Goal: Task Accomplishment & Management: Manage account settings

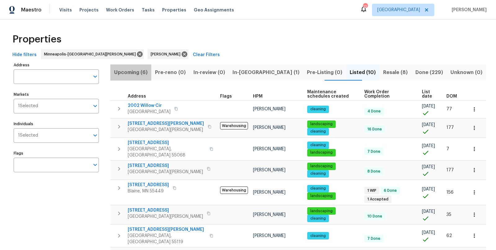
click at [134, 71] on span "Upcoming (6)" at bounding box center [131, 72] width 34 height 9
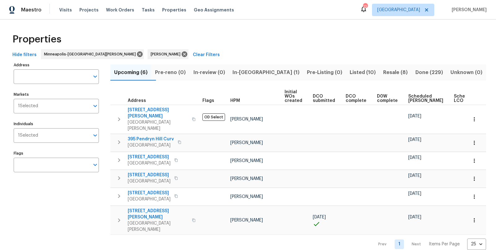
click at [414, 96] on span "Scheduled [PERSON_NAME]" at bounding box center [426, 98] width 35 height 9
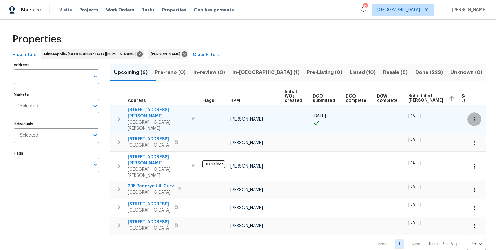
click at [474, 113] on button "button" at bounding box center [475, 120] width 14 height 14
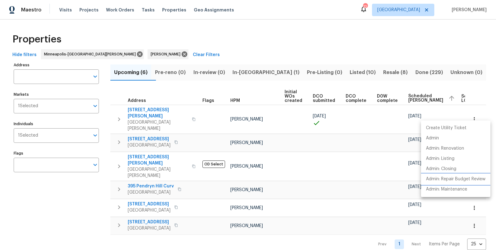
click at [453, 180] on p "Admin: Repair Budget Review" at bounding box center [456, 179] width 60 height 7
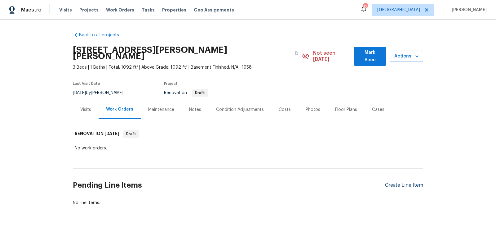
click at [396, 182] on div "Create Line Item" at bounding box center [404, 185] width 38 height 6
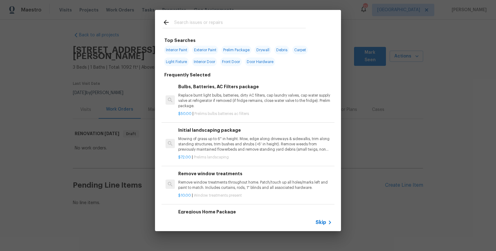
click at [222, 21] on input "text" at bounding box center [240, 23] width 132 height 9
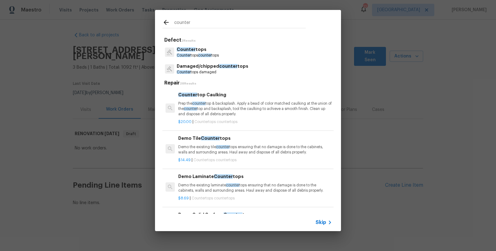
type input "counter"
click at [201, 54] on span "counter" at bounding box center [204, 55] width 13 height 4
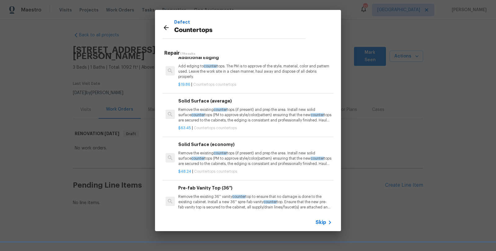
scroll to position [216, 0]
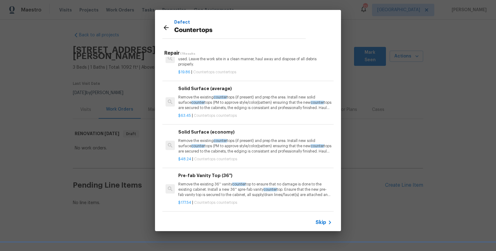
click at [164, 28] on icon at bounding box center [166, 27] width 5 height 5
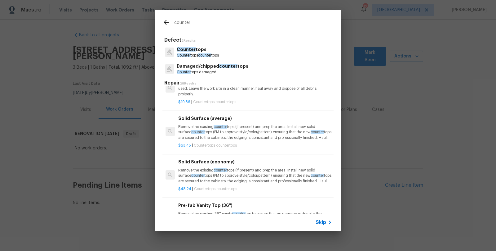
click at [176, 23] on input "counter" at bounding box center [240, 23] width 132 height 9
drag, startPoint x: 195, startPoint y: 23, endPoint x: 166, endPoint y: 21, distance: 29.8
click at [166, 21] on div "counter" at bounding box center [234, 23] width 143 height 9
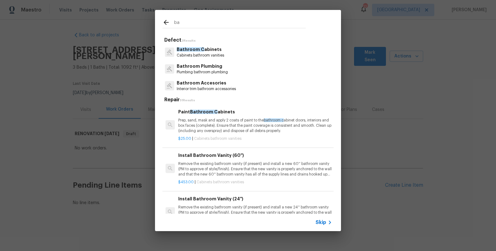
type input "b"
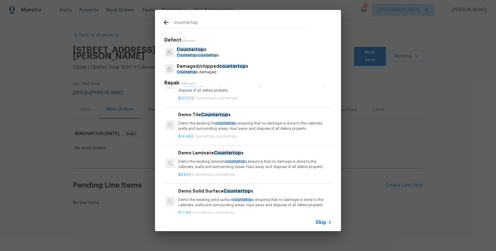
scroll to position [0, 0]
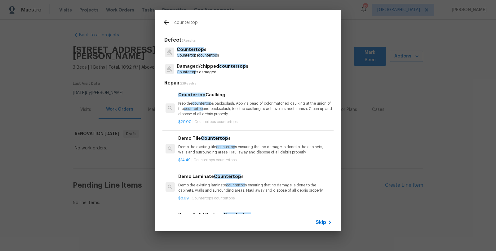
type input "countertop"
click at [201, 70] on p "Countertop s damaged" at bounding box center [213, 71] width 72 height 5
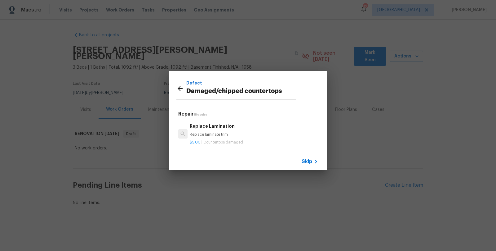
click at [183, 88] on icon at bounding box center [180, 88] width 5 height 5
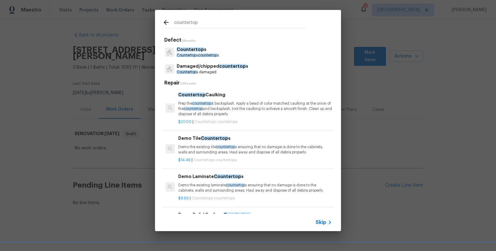
click at [190, 52] on p "Countertop s" at bounding box center [198, 49] width 42 height 7
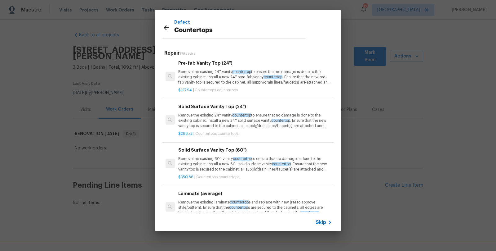
scroll to position [381, 0]
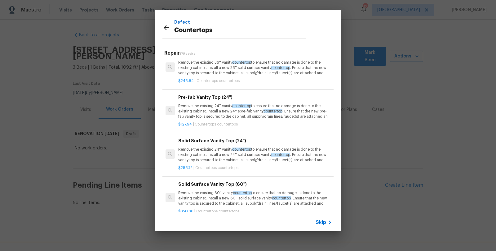
click at [208, 119] on p "Remove the existing 24'' vanity countertop to ensure that no damage is done to …" at bounding box center [255, 111] width 154 height 16
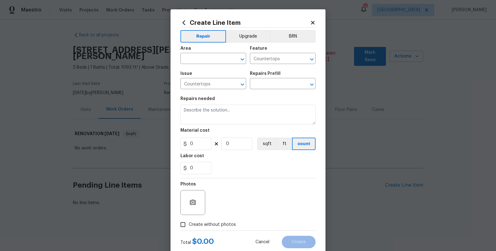
type input "Pre-fab Vanity Top (24'') $127.94"
type textarea "Remove the existing 24'' vanity countertop to ensure that no damage is done to …"
type input "127.94"
type input "1"
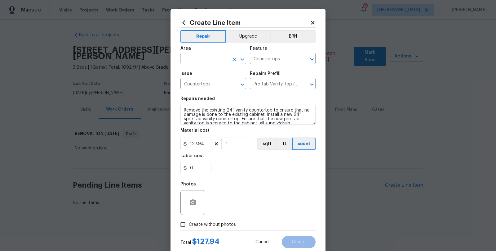
click at [189, 56] on input "text" at bounding box center [205, 59] width 48 height 10
click at [189, 70] on li "Bathroom" at bounding box center [211, 73] width 66 height 10
type input "Bathroom"
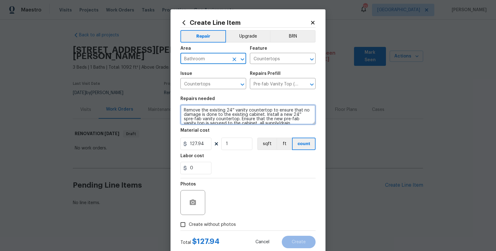
click at [227, 112] on textarea "Remove the existing 24'' vanity countertop to ensure that no damage is done to …" at bounding box center [248, 115] width 135 height 20
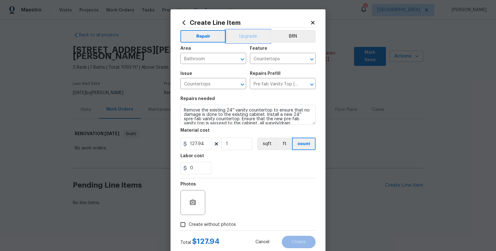
click at [245, 34] on button "Upgrade" at bounding box center [248, 36] width 44 height 12
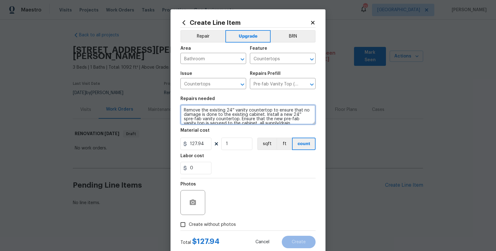
click at [186, 109] on textarea "Remove the existing 24'' vanity countertop to ensure that no damage is done to …" at bounding box center [248, 115] width 135 height 20
paste textarea "#Reno911 - refinish or replace vanity tops and faucets in bathrooms, refinish t…"
type textarea "#Reno911 - refinish or replace vanity tops and faucets in bathrooms, refinish t…"
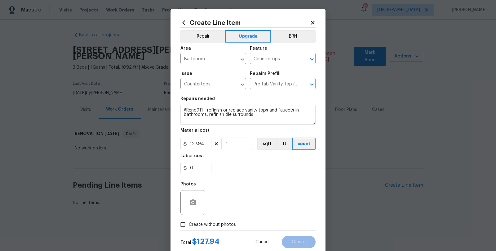
click at [264, 172] on div "0" at bounding box center [248, 168] width 135 height 12
drag, startPoint x: 204, startPoint y: 144, endPoint x: 164, endPoint y: 144, distance: 40.3
click at [165, 144] on div "Create Line Item Repair Upgrade BRN Area Bathroom ​ Feature Countertops ​ Issue…" at bounding box center [248, 125] width 496 height 251
type input "1"
click at [245, 163] on div "0" at bounding box center [248, 168] width 135 height 12
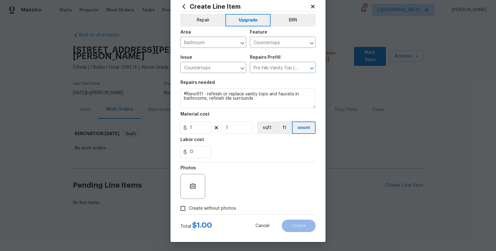
scroll to position [16, 0]
click at [182, 209] on input "Create without photos" at bounding box center [183, 208] width 12 height 12
checkbox input "true"
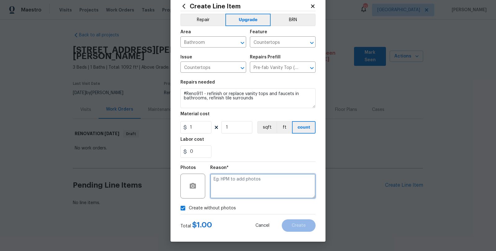
click at [239, 183] on textarea at bounding box center [262, 185] width 105 height 25
type textarea "s"
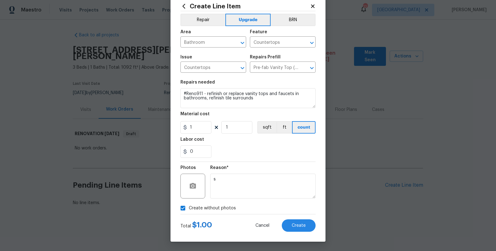
click at [292, 168] on div "Reason*" at bounding box center [262, 169] width 105 height 8
click at [298, 226] on span "Create" at bounding box center [299, 225] width 14 height 5
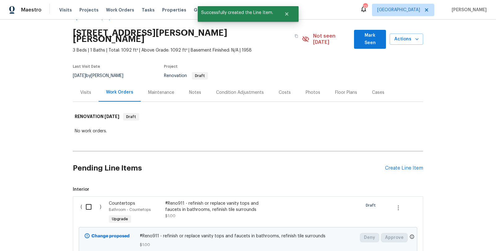
scroll to position [66, 0]
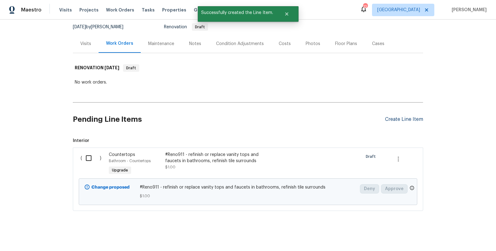
click at [406, 116] on div "Create Line Item" at bounding box center [404, 119] width 38 height 6
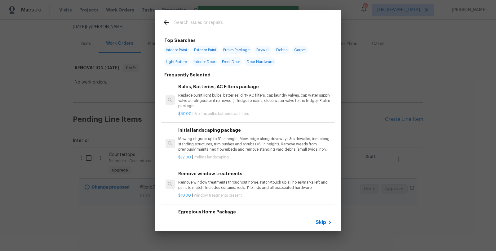
click at [212, 28] on input "text" at bounding box center [240, 23] width 132 height 9
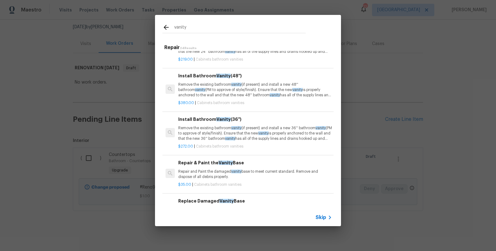
scroll to position [0, 0]
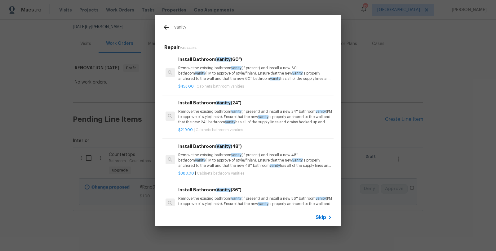
drag, startPoint x: 197, startPoint y: 27, endPoint x: 152, endPoint y: 28, distance: 45.0
click at [157, 28] on div "vanity" at bounding box center [234, 27] width 158 height 25
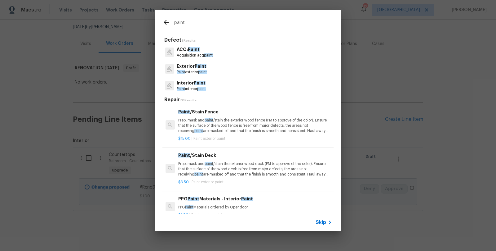
type input "paint"
click at [189, 80] on p "Interior Paint" at bounding box center [191, 83] width 29 height 7
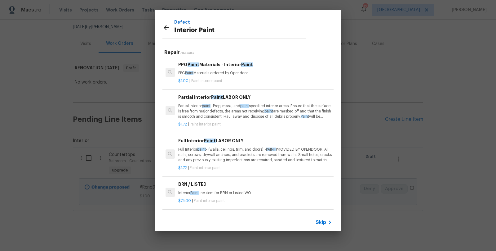
click at [165, 27] on icon at bounding box center [166, 27] width 5 height 5
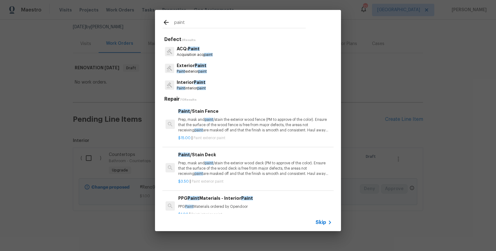
click at [196, 22] on input "paint" at bounding box center [240, 23] width 132 height 9
drag, startPoint x: 196, startPoint y: 22, endPoint x: 164, endPoint y: 25, distance: 32.0
click at [164, 24] on div "paint" at bounding box center [234, 23] width 143 height 9
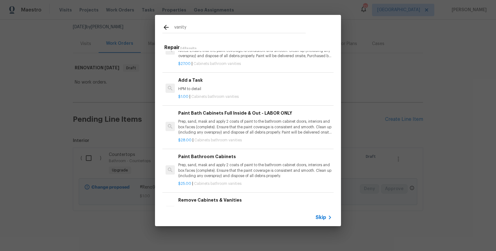
scroll to position [606, 0]
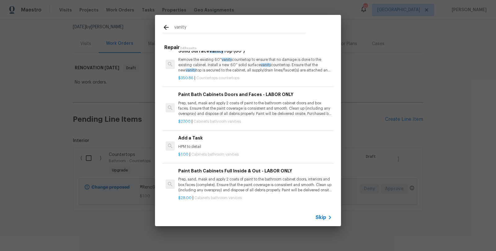
type input "vanity"
click at [194, 104] on p "Prep, sand, mask and apply 2 coats of paint to the bathroom cabinet doors and b…" at bounding box center [255, 109] width 154 height 16
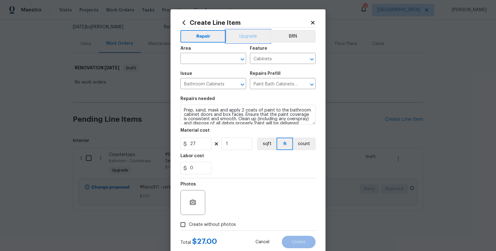
drag, startPoint x: 245, startPoint y: 39, endPoint x: 221, endPoint y: 49, distance: 25.4
click at [244, 39] on button "Upgrade" at bounding box center [248, 36] width 44 height 12
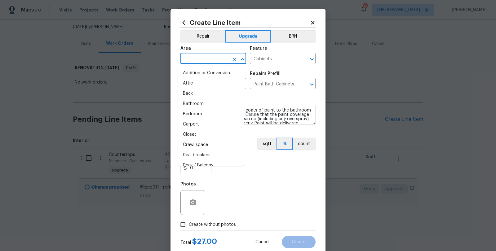
click at [204, 56] on input "text" at bounding box center [205, 59] width 48 height 10
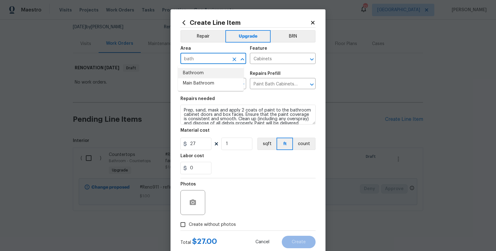
click at [197, 69] on li "Bathroom" at bounding box center [211, 73] width 66 height 10
type input "Bathroom"
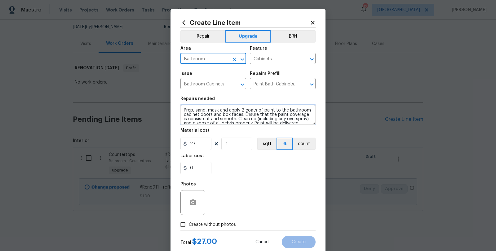
click at [243, 118] on textarea "Prep, sand, mask and apply 2 coats of paint to the bathroom cabinet doors and b…" at bounding box center [248, 115] width 135 height 20
paste textarea "#reno911 - prep and paint bath room(s) vanity cabinets and update hardware"
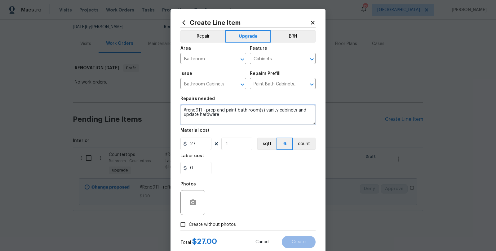
type textarea "#reno911 - prep and paint bath room(s) vanity cabinets and update hardware"
click at [247, 175] on section "Repairs needed #reno911 - prep and paint bath room(s) vanity cabinets and updat…" at bounding box center [248, 135] width 135 height 85
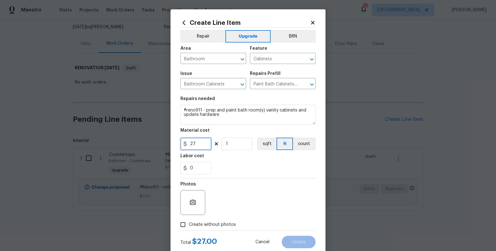
drag, startPoint x: 189, startPoint y: 142, endPoint x: 153, endPoint y: 137, distance: 36.6
click at [168, 141] on div "Create Line Item Repair Upgrade BRN Area Bathroom ​ Feature Cabinets ​ Issue Ba…" at bounding box center [248, 125] width 496 height 251
type input "1"
click at [257, 186] on div "Photos" at bounding box center [248, 198] width 135 height 40
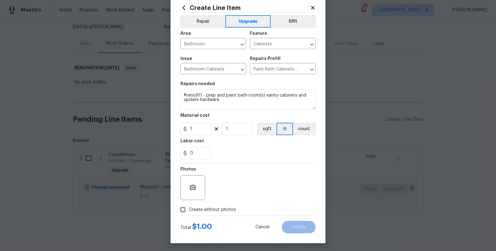
scroll to position [16, 0]
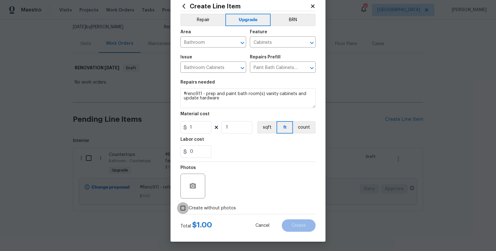
click at [181, 208] on input "Create without photos" at bounding box center [183, 208] width 12 height 12
checkbox input "true"
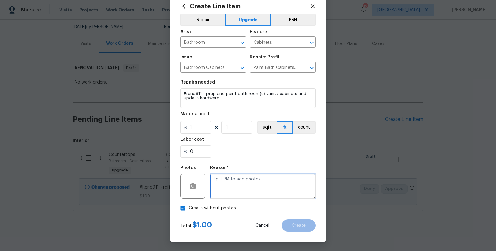
click at [238, 182] on textarea at bounding box center [262, 185] width 105 height 25
type textarea "s"
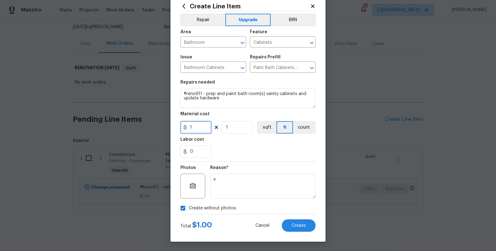
drag, startPoint x: 197, startPoint y: 127, endPoint x: 168, endPoint y: 130, distance: 29.9
click at [168, 130] on div "Create Line Item Repair Upgrade BRN Area Bathroom ​ Feature Cabinets ​ Issue Ba…" at bounding box center [248, 125] width 496 height 251
click at [273, 151] on div "0" at bounding box center [248, 151] width 135 height 12
drag, startPoint x: 196, startPoint y: 127, endPoint x: 179, endPoint y: 124, distance: 17.2
click at [181, 124] on input "27" at bounding box center [196, 127] width 31 height 12
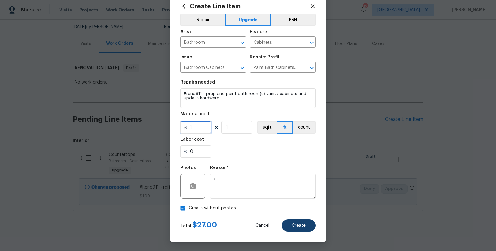
type input "1"
click at [294, 224] on span "Create" at bounding box center [299, 225] width 14 height 5
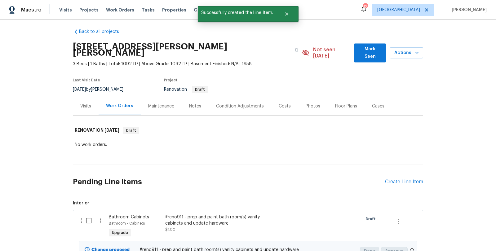
scroll to position [0, 0]
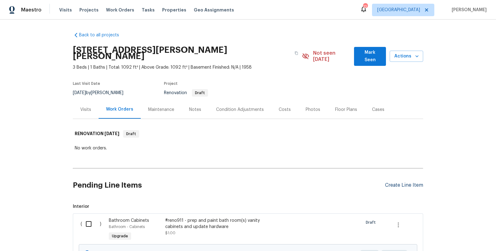
click at [397, 182] on div "Create Line Item" at bounding box center [404, 185] width 38 height 6
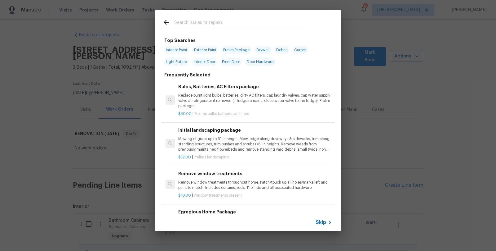
click at [200, 17] on div at bounding box center [234, 22] width 158 height 25
click at [204, 25] on input "text" at bounding box center [240, 23] width 132 height 9
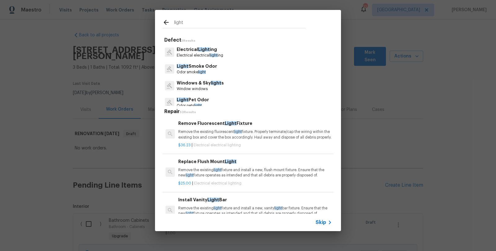
type input "light"
click at [208, 52] on p "Electrical Light ing" at bounding box center [200, 49] width 47 height 7
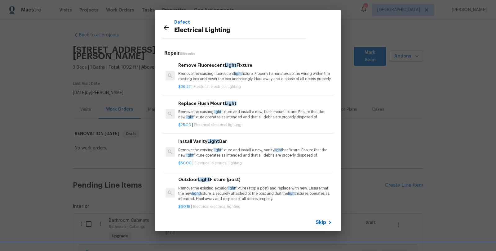
click at [241, 118] on p "Remove the existing light fixture and install a new, flush mount fixture. Ensur…" at bounding box center [255, 114] width 154 height 11
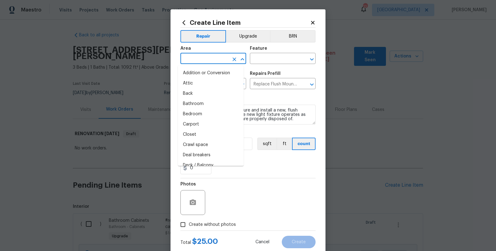
click at [212, 57] on input "text" at bounding box center [205, 59] width 48 height 10
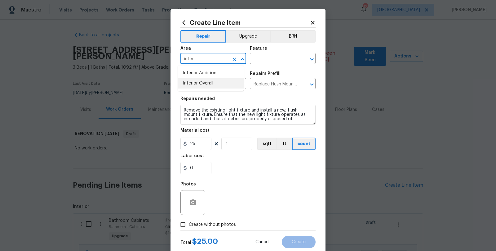
click at [209, 82] on li "Interior Overall" at bounding box center [211, 83] width 66 height 10
type input "Interior Overall"
click at [259, 58] on input "text" at bounding box center [274, 59] width 48 height 10
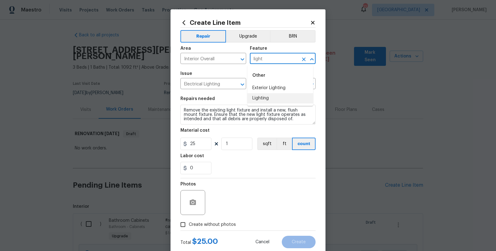
click at [256, 96] on li "Lighting" at bounding box center [281, 98] width 66 height 10
type input "Lighting"
click at [240, 165] on div "0" at bounding box center [248, 168] width 135 height 12
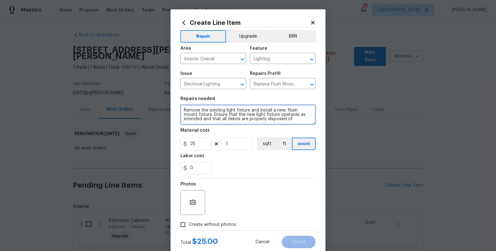
click at [204, 113] on textarea "Remove the existing light fixture and install a new, flush mount fixture. Ensur…" at bounding box center [248, 115] width 135 height 20
paste textarea "#reno911 - update all lighting, including ceiling fans"
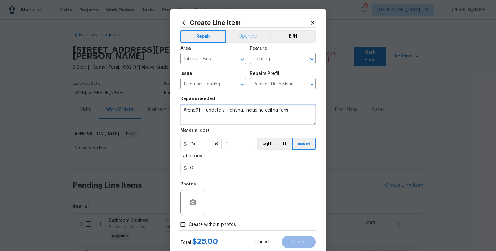
type textarea "#reno911 - update all lighting, including ceiling fans"
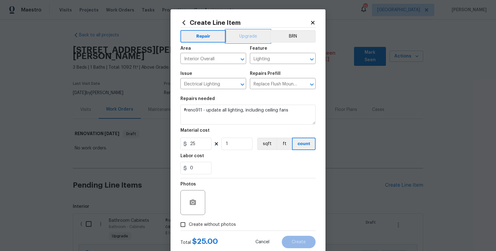
click at [248, 35] on button "Upgrade" at bounding box center [248, 36] width 44 height 12
click at [250, 182] on div "Photos" at bounding box center [248, 198] width 135 height 40
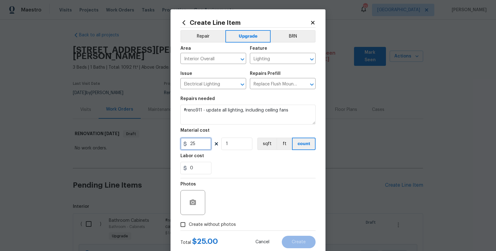
drag, startPoint x: 198, startPoint y: 144, endPoint x: 178, endPoint y: 143, distance: 19.9
click at [182, 145] on div "25" at bounding box center [196, 143] width 31 height 12
type input "1"
click at [241, 159] on div "Labor cost" at bounding box center [248, 158] width 135 height 8
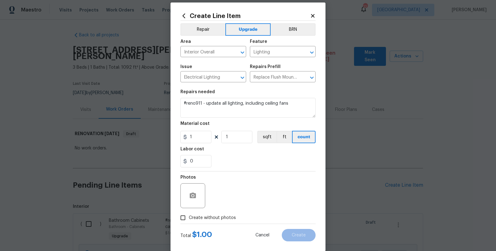
scroll to position [16, 0]
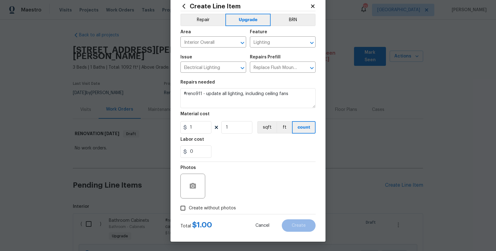
click at [182, 207] on input "Create without photos" at bounding box center [183, 208] width 12 height 12
checkbox input "true"
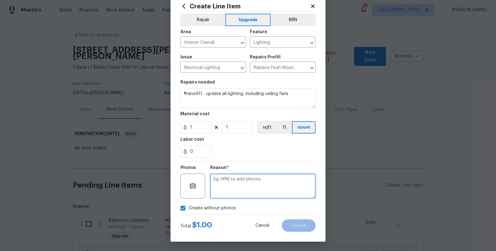
click at [222, 184] on textarea at bounding box center [262, 185] width 105 height 25
type textarea "s"
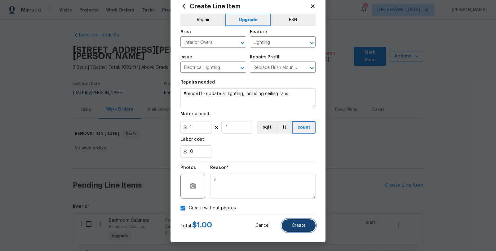
click at [292, 224] on span "Create" at bounding box center [299, 225] width 14 height 5
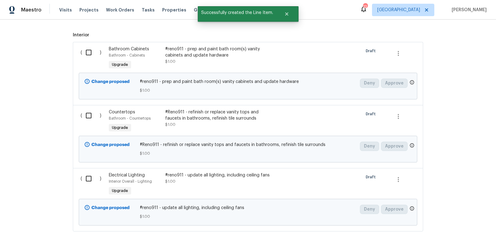
scroll to position [132, 0]
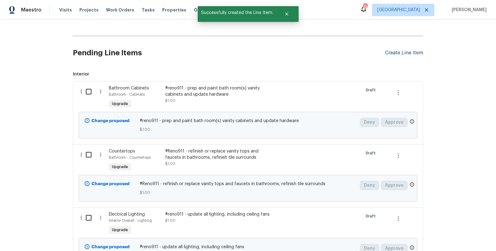
click at [401, 50] on div "Create Line Item" at bounding box center [404, 53] width 38 height 6
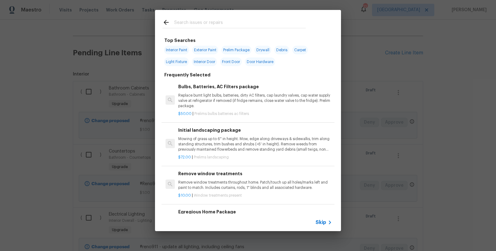
click at [228, 22] on input "text" at bounding box center [240, 23] width 132 height 9
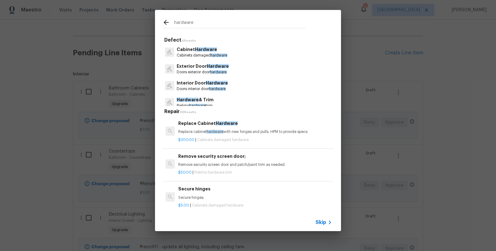
type input "hardware"
click at [198, 88] on p "Doors interior door hardware" at bounding box center [202, 88] width 51 height 5
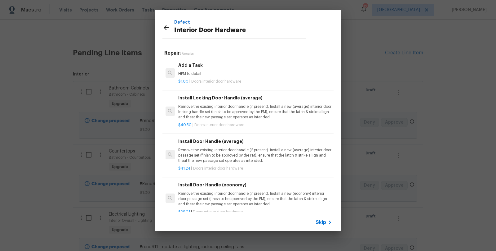
click at [235, 159] on p "Remove the existing interior door handle (if present). Install a new (average) …" at bounding box center [255, 155] width 154 height 16
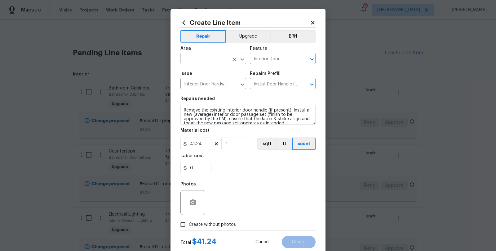
click at [196, 61] on input "text" at bounding box center [205, 59] width 48 height 10
click at [199, 84] on li "Interior Overall" at bounding box center [211, 83] width 66 height 10
type input "Interior Overall"
click at [235, 35] on button "Upgrade" at bounding box center [248, 36] width 44 height 12
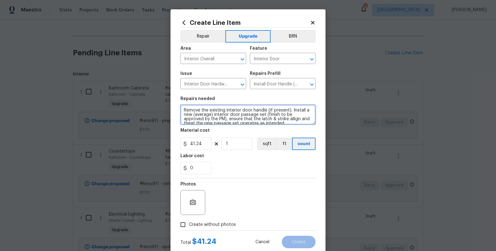
click at [185, 110] on textarea "Remove the existing interior door handle (if present). Install a new (average) …" at bounding box center [248, 115] width 135 height 20
paste textarea "#reno911 - update all door hardware and bath accessories"
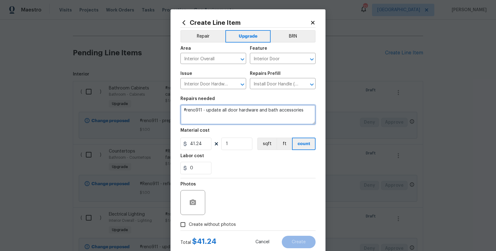
type textarea "#reno911 - update all door hardware and bath accessories"
click at [248, 165] on div "0" at bounding box center [248, 168] width 135 height 12
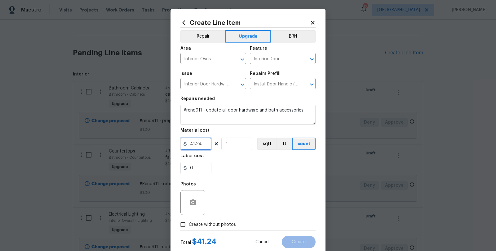
drag, startPoint x: 201, startPoint y: 144, endPoint x: 176, endPoint y: 141, distance: 25.1
click at [176, 141] on div "Create Line Item Repair Upgrade BRN Area Interior Overall ​ Feature Interior Do…" at bounding box center [248, 133] width 155 height 248
type input "1"
click at [254, 180] on div "Photos" at bounding box center [248, 198] width 135 height 40
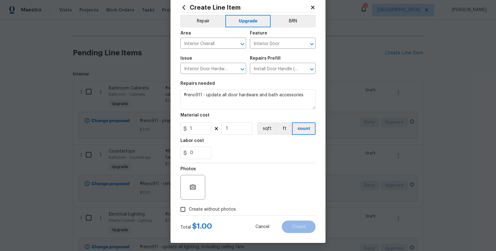
scroll to position [16, 0]
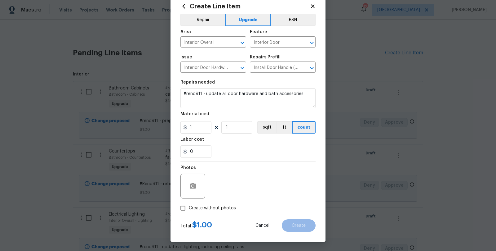
click at [180, 207] on input "Create without photos" at bounding box center [183, 208] width 12 height 12
checkbox input "true"
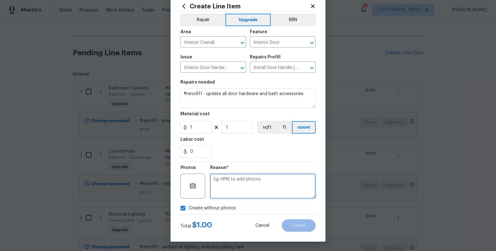
click at [223, 183] on textarea at bounding box center [262, 185] width 105 height 25
type textarea "s"
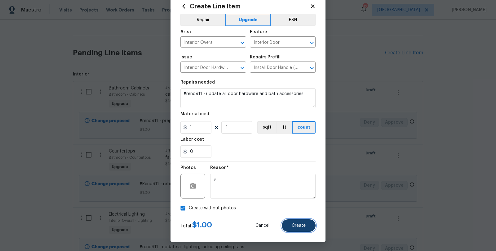
click at [288, 222] on button "Create" at bounding box center [299, 225] width 34 height 12
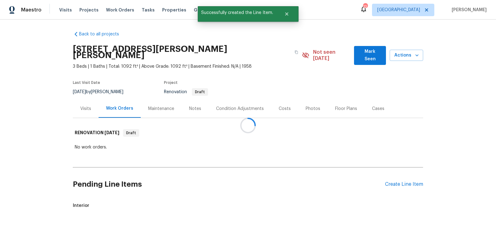
scroll to position [0, 0]
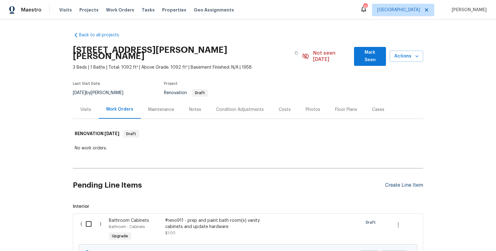
click at [387, 182] on div "Create Line Item" at bounding box center [404, 185] width 38 height 6
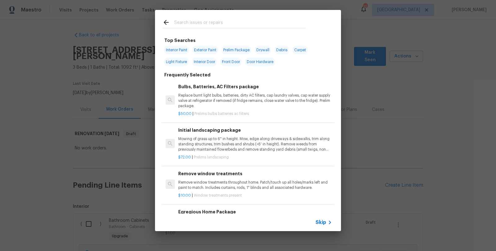
click at [200, 21] on input "text" at bounding box center [240, 23] width 132 height 9
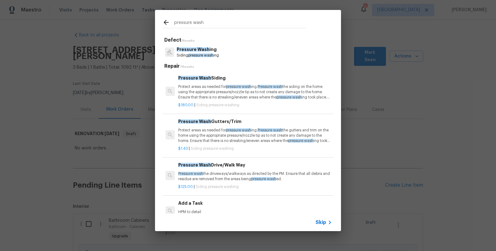
type input "pressure wash"
click at [203, 51] on span "Pressure Wash" at bounding box center [193, 49] width 33 height 4
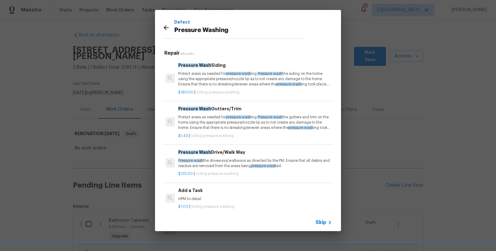
click at [212, 78] on p "Protect areas as needed for pressure wash ing. Pressure wash the siding on the …" at bounding box center [255, 79] width 154 height 16
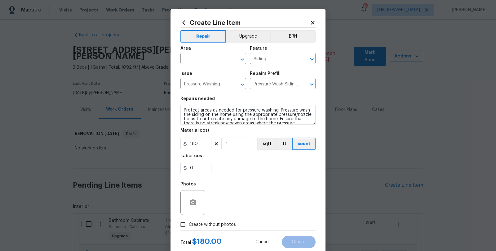
click at [199, 54] on div "Area" at bounding box center [214, 50] width 66 height 8
click at [200, 57] on input "text" at bounding box center [205, 59] width 48 height 10
click at [203, 80] on li "Exterior Overall" at bounding box center [211, 83] width 66 height 10
type input "Exterior Overall"
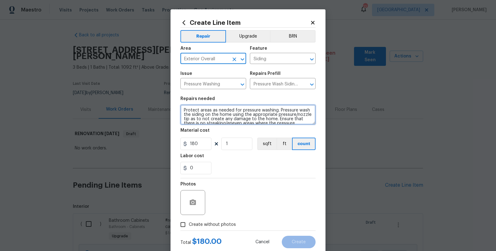
click at [188, 110] on textarea "Protect areas as needed for pressure washing. Pressure wash the siding on the h…" at bounding box center [248, 115] width 135 height 20
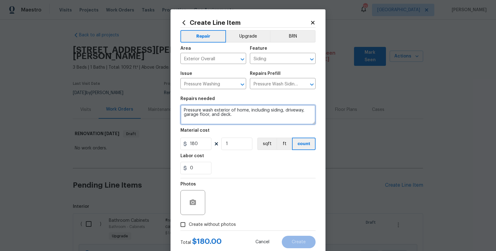
type textarea "Pressure wash exterior of home, including siding, driveway, garage floor, and d…"
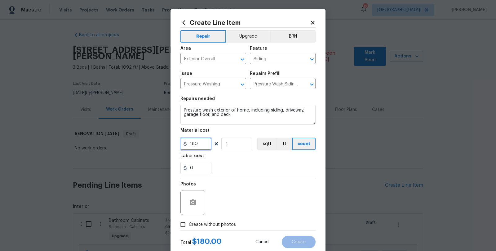
drag, startPoint x: 196, startPoint y: 145, endPoint x: 169, endPoint y: 142, distance: 27.4
click at [171, 142] on div "Create Line Item Repair Upgrade BRN Area Exterior Overall ​ Feature Siding ​ Is…" at bounding box center [248, 133] width 155 height 248
type input "450"
click at [265, 173] on div "0" at bounding box center [248, 168] width 135 height 12
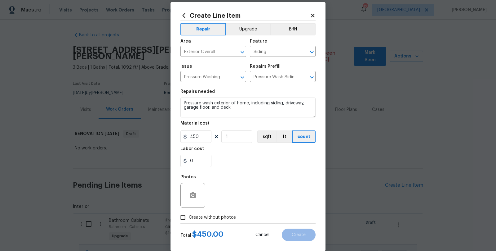
scroll to position [16, 0]
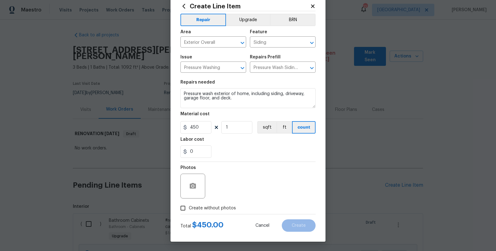
click at [189, 207] on span "Create without photos" at bounding box center [212, 208] width 47 height 7
click at [186, 207] on input "Create without photos" at bounding box center [183, 208] width 12 height 12
checkbox input "true"
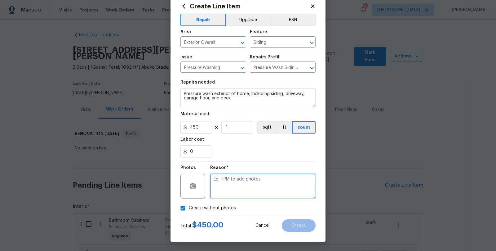
click at [235, 189] on textarea at bounding box center [262, 185] width 105 height 25
type textarea "s"
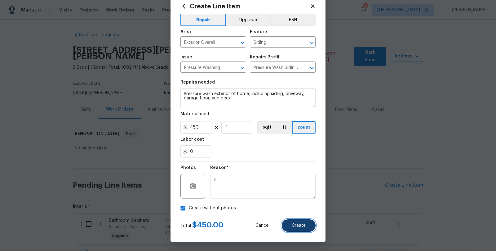
click at [292, 223] on span "Create" at bounding box center [299, 225] width 14 height 5
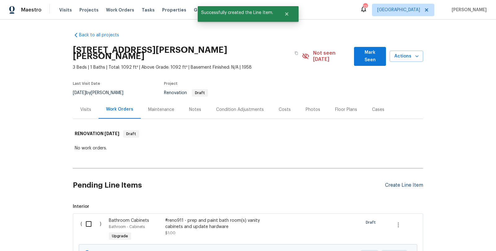
click at [396, 182] on div "Create Line Item" at bounding box center [404, 185] width 38 height 6
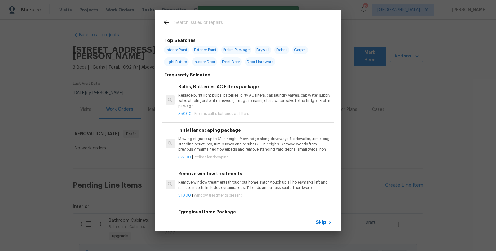
click at [201, 25] on input "text" at bounding box center [240, 23] width 132 height 9
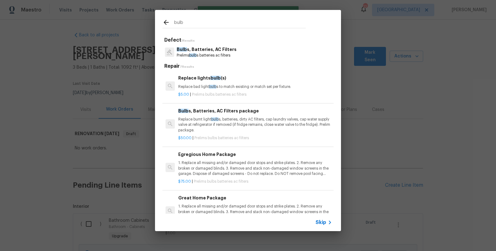
type input "bulb"
click at [205, 53] on p "Prelims bulb s batteries ac filters" at bounding box center [207, 55] width 60 height 5
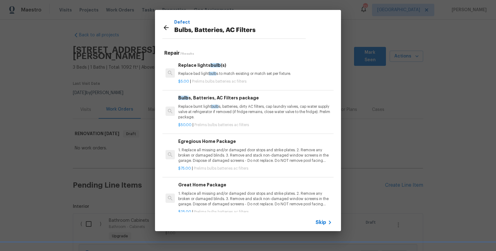
click at [229, 108] on p "Replace burnt light bulb s, batteries, dirty AC filters, cap laundry valves, ca…" at bounding box center [255, 112] width 154 height 16
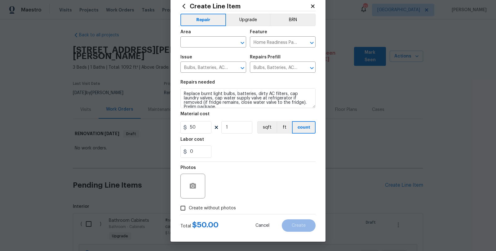
click at [181, 209] on input "Create without photos" at bounding box center [183, 208] width 12 height 12
checkbox input "true"
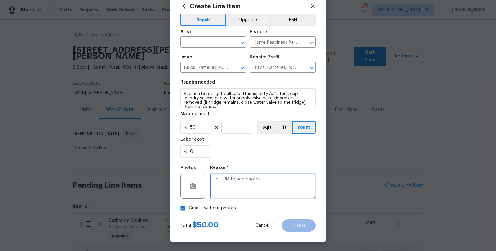
click at [229, 185] on textarea at bounding box center [262, 185] width 105 height 25
type textarea "s"
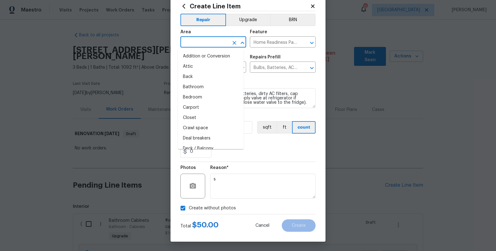
click at [211, 44] on input "text" at bounding box center [205, 43] width 48 height 10
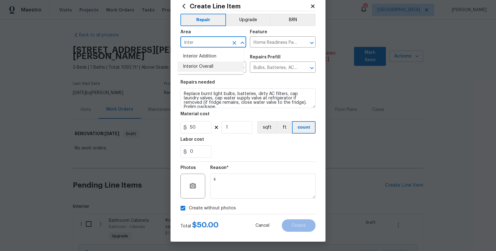
click at [204, 65] on li "Interior Overall" at bounding box center [211, 66] width 66 height 10
type input "Interior Overall"
click at [292, 224] on span "Create" at bounding box center [299, 225] width 14 height 5
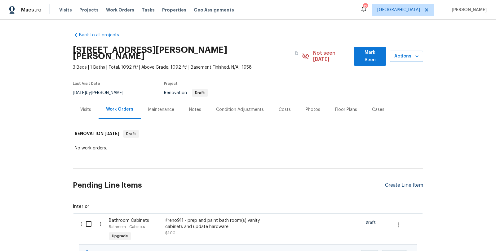
click at [398, 182] on div "Create Line Item" at bounding box center [404, 185] width 38 height 6
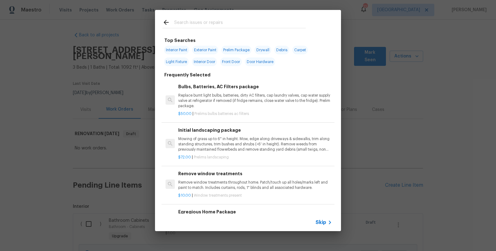
click at [207, 23] on input "text" at bounding box center [240, 23] width 132 height 9
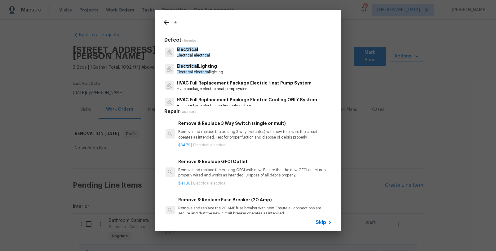
type input "e"
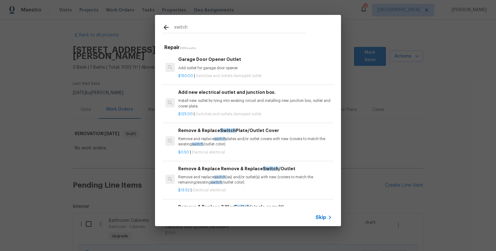
type input "switch"
click at [202, 177] on p "Remove and replace switch (es) and/or outlet(s) with new (covers to match the r…" at bounding box center [255, 179] width 154 height 11
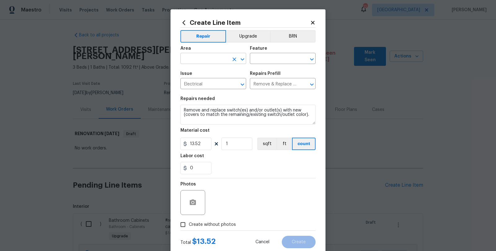
click at [201, 57] on input "text" at bounding box center [205, 59] width 48 height 10
click at [208, 82] on li "Interior Overall" at bounding box center [211, 83] width 66 height 10
type input "Interior Overall"
click at [265, 62] on input "text" at bounding box center [274, 59] width 48 height 10
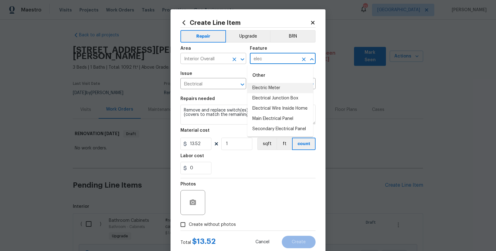
drag, startPoint x: 267, startPoint y: 60, endPoint x: 236, endPoint y: 58, distance: 30.8
click at [239, 57] on div "Area Interior Overall ​ Feature elec ​" at bounding box center [248, 54] width 135 height 25
click at [272, 107] on li "Switches and Outlets" at bounding box center [281, 108] width 66 height 10
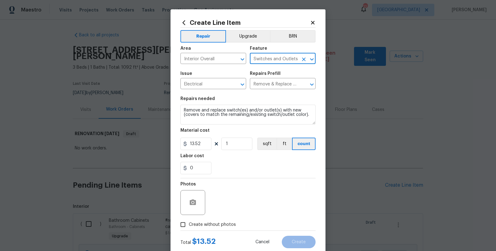
type input "Switches and Outlets"
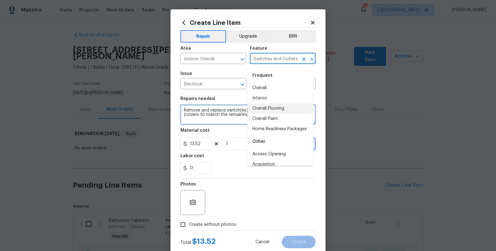
click at [205, 110] on textarea "Remove and replace switch(es) and/or outlet(s) with new (covers to match the re…" at bounding box center [248, 115] width 135 height 20
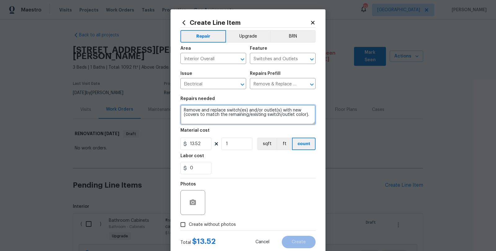
click at [205, 110] on textarea "Remove and replace switch(es) and/or outlet(s) with new (covers to match the re…" at bounding box center [248, 115] width 135 height 20
paste textarea "#reno911 - replace all electrical outlets and switches"
type textarea "#reno911 - replace all electrical outlets and switches"
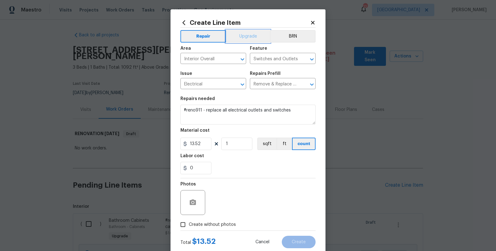
click at [248, 33] on button "Upgrade" at bounding box center [248, 36] width 44 height 12
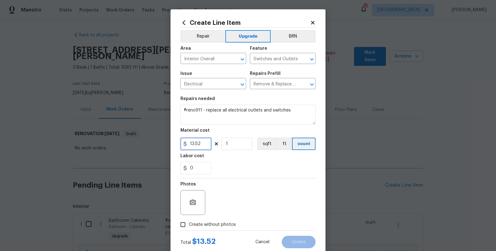
drag, startPoint x: 195, startPoint y: 147, endPoint x: 183, endPoint y: 144, distance: 12.7
click at [185, 145] on div "13.52" at bounding box center [196, 143] width 31 height 12
type input "1"
click at [231, 186] on div "Photos" at bounding box center [248, 198] width 135 height 40
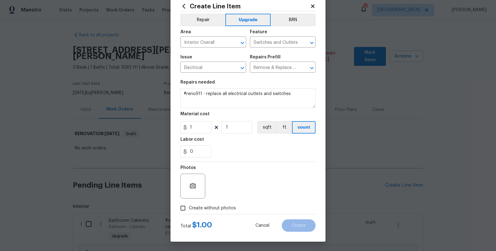
click at [181, 206] on input "Create without photos" at bounding box center [183, 208] width 12 height 12
checkbox input "true"
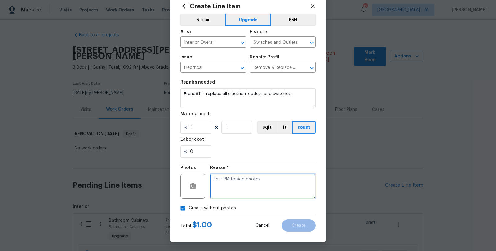
click at [230, 179] on textarea at bounding box center [262, 185] width 105 height 25
type textarea "s"
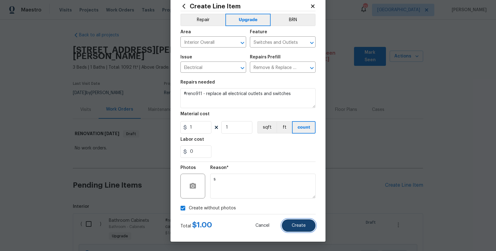
click at [292, 224] on span "Create" at bounding box center [299, 225] width 14 height 5
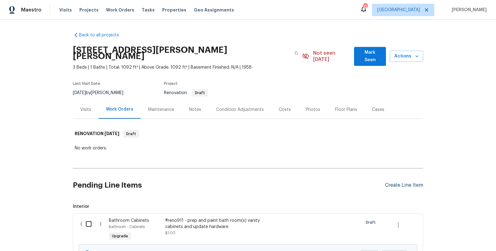
click at [390, 182] on div "Create Line Item" at bounding box center [404, 185] width 38 height 6
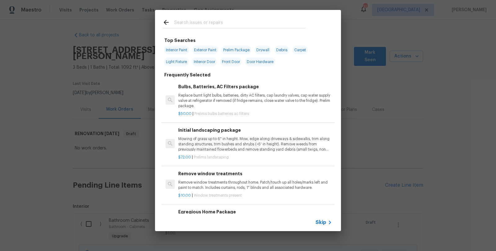
drag, startPoint x: 190, startPoint y: 19, endPoint x: 193, endPoint y: 22, distance: 4.0
click at [191, 20] on input "text" at bounding box center [240, 23] width 132 height 9
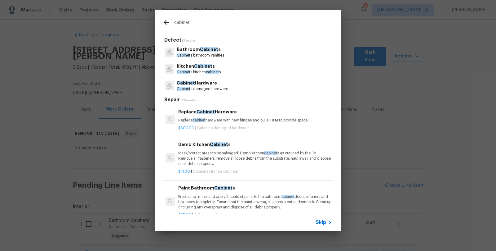
type input "cabinet"
click at [205, 74] on p "Cabinet s kitchen cabinet s" at bounding box center [199, 71] width 44 height 5
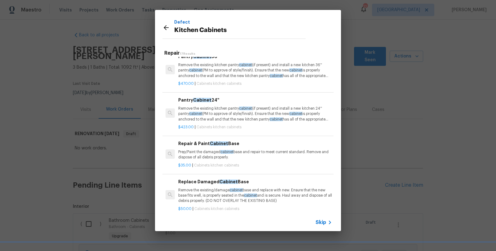
scroll to position [338, 0]
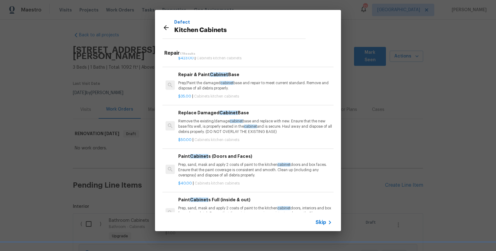
click at [204, 86] on p "Prep/Paint the damaged cabinet base and repair to meet current standard. Remove…" at bounding box center [255, 85] width 154 height 11
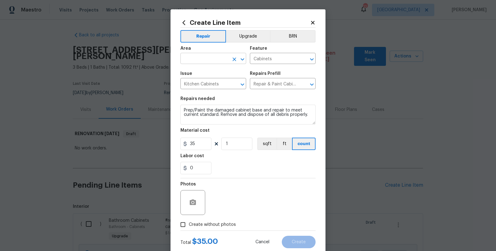
drag, startPoint x: 197, startPoint y: 54, endPoint x: 199, endPoint y: 57, distance: 3.3
click at [197, 55] on input "text" at bounding box center [205, 59] width 48 height 10
click at [200, 72] on li "Kitchen" at bounding box center [211, 73] width 66 height 10
type input "Kitchen"
click at [268, 119] on textarea "Prep/Paint the damaged cabinet base and repair to meet current standard. Remove…" at bounding box center [248, 115] width 135 height 20
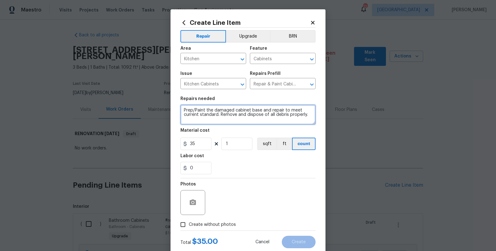
click at [232, 113] on textarea "Prep/Paint the damaged cabinet base and repair to meet current standard. Remove…" at bounding box center [248, 115] width 135 height 20
click at [233, 113] on textarea "Prep/Paint the damaged cabinet base and repair to meet current standard. Remove…" at bounding box center [248, 115] width 135 height 20
paste textarea "#reno911 - prep and paint kitchen cabinets and instal new hardware"
type textarea "#reno911 - prep and paint kitchen cabinets and instal new hardware"
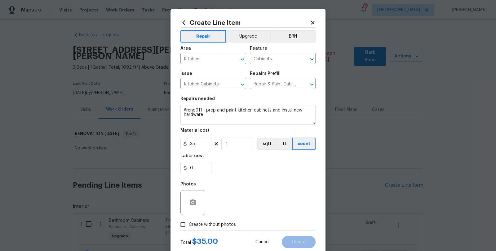
click at [242, 164] on div "0" at bounding box center [248, 168] width 135 height 12
drag, startPoint x: 200, startPoint y: 145, endPoint x: 159, endPoint y: 142, distance: 41.6
click at [163, 143] on div "Create Line Item Repair Upgrade BRN Area Kitchen ​ Feature Cabinets ​ Issue Kit…" at bounding box center [248, 125] width 496 height 251
drag, startPoint x: 192, startPoint y: 145, endPoint x: 181, endPoint y: 142, distance: 11.1
click at [181, 142] on div "1" at bounding box center [196, 143] width 31 height 12
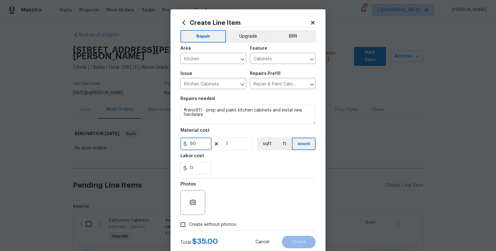
type input "60"
click at [257, 166] on div "0" at bounding box center [248, 168] width 135 height 12
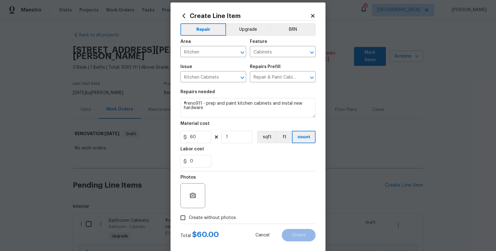
scroll to position [16, 0]
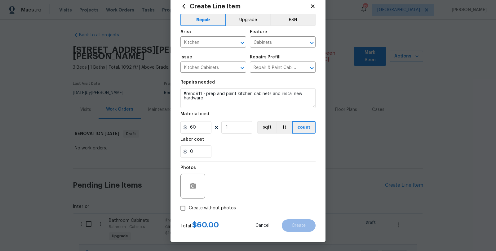
click at [182, 209] on input "Create without photos" at bounding box center [183, 208] width 12 height 12
checkbox input "true"
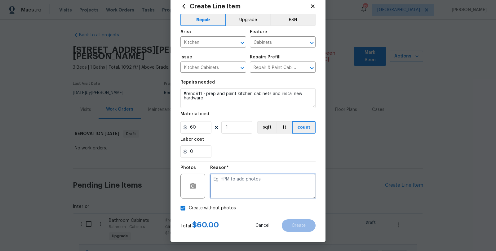
click at [237, 185] on textarea at bounding box center [262, 185] width 105 height 25
type textarea "s"
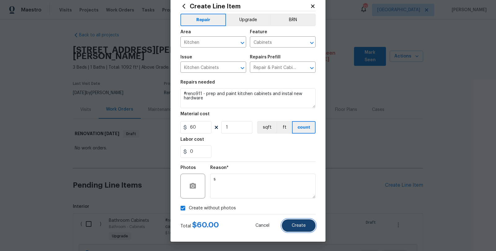
click at [293, 226] on span "Create" at bounding box center [299, 225] width 14 height 5
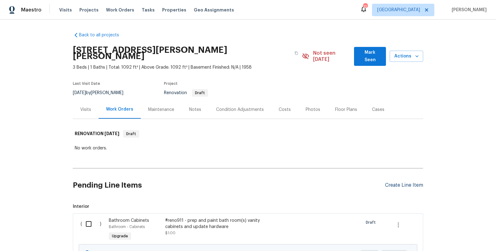
click at [404, 182] on div "Create Line Item" at bounding box center [404, 185] width 38 height 6
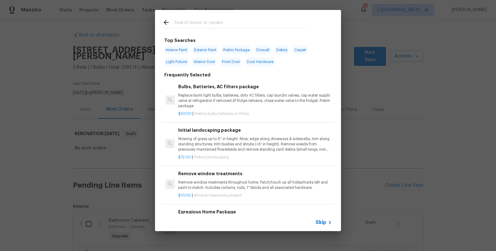
click at [220, 25] on input "text" at bounding box center [240, 23] width 132 height 9
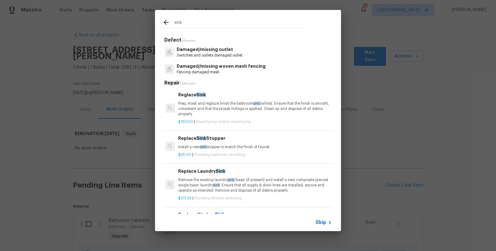
type input "sink"
click at [215, 114] on p "Prep, mask and reglaze finish the bathroom sink (white). Ensure that the finish…" at bounding box center [255, 109] width 154 height 16
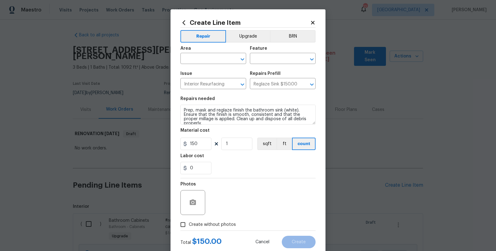
click at [195, 51] on div "Area" at bounding box center [214, 50] width 66 height 8
click at [199, 57] on input "text" at bounding box center [205, 59] width 48 height 10
click at [190, 72] on li "Kitchen" at bounding box center [211, 73] width 66 height 10
type input "Kitchen"
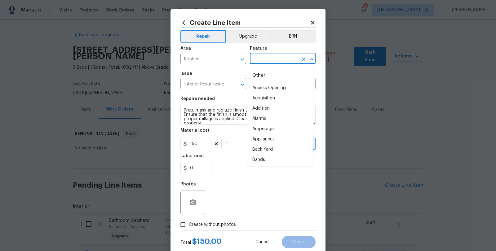
click at [262, 63] on input "text" at bounding box center [274, 59] width 48 height 10
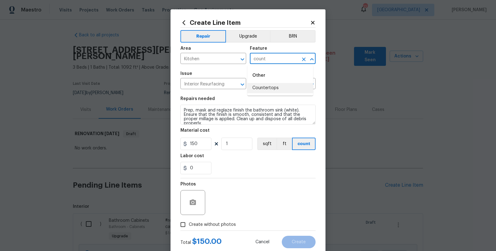
click at [272, 85] on li "Countertops" at bounding box center [281, 88] width 66 height 10
type input "Countertops"
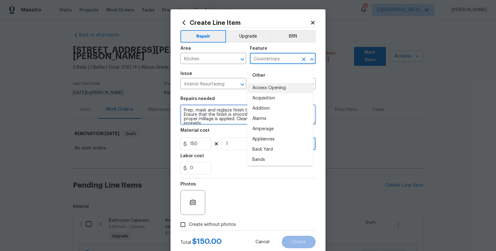
click at [187, 110] on textarea "Prep, mask and reglaze finish the bathroom sink (white). Ensure that the finish…" at bounding box center [248, 115] width 135 height 20
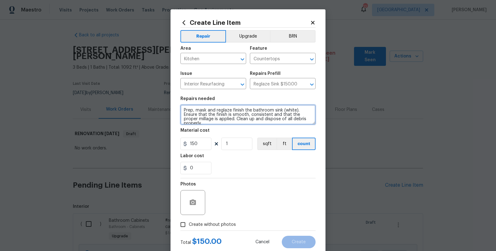
click at [187, 110] on textarea "Prep, mask and reglaze finish the bathroom sink (white). Ensure that the finish…" at bounding box center [248, 115] width 135 height 20
paste textarea "#reno911 - replace or refinish kitche tops with new sink and faucet"
type textarea "#reno911 - replace or refinish kitche tops with new sink and faucet"
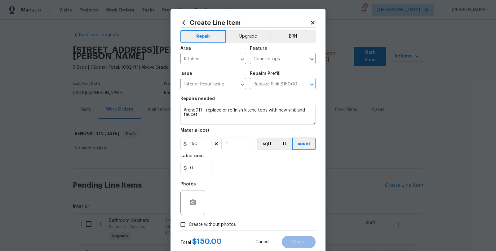
click at [241, 166] on div "0" at bounding box center [248, 168] width 135 height 12
drag, startPoint x: 202, startPoint y: 144, endPoint x: 168, endPoint y: 147, distance: 34.6
click at [171, 147] on div "Create Line Item Repair Upgrade BRN Area Kitchen ​ Feature Countertops ​ Issue …" at bounding box center [248, 133] width 155 height 248
type input "1"
click at [243, 191] on div "Photos" at bounding box center [248, 198] width 135 height 40
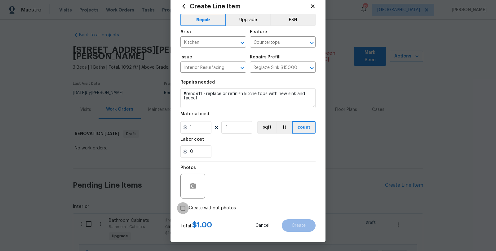
drag, startPoint x: 181, startPoint y: 208, endPoint x: 217, endPoint y: 202, distance: 35.5
click at [182, 208] on input "Create without photos" at bounding box center [183, 208] width 12 height 12
checkbox input "true"
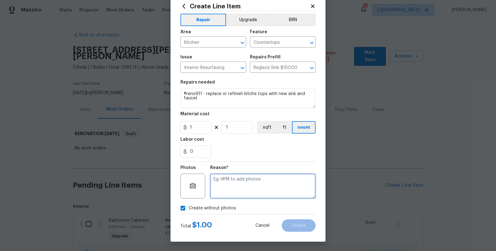
click at [234, 192] on textarea at bounding box center [262, 185] width 105 height 25
type textarea "s"
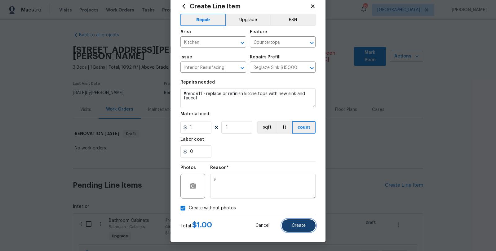
click at [296, 224] on span "Create" at bounding box center [299, 225] width 14 height 5
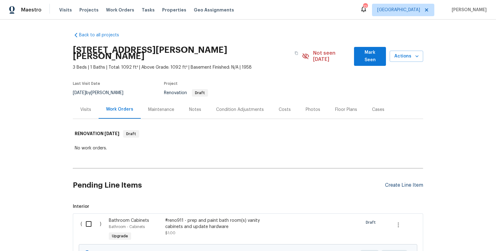
click at [399, 182] on div "Create Line Item" at bounding box center [404, 185] width 38 height 6
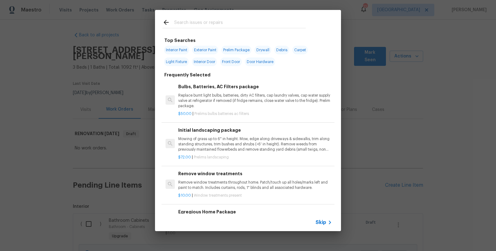
click at [206, 23] on input "text" at bounding box center [240, 23] width 132 height 9
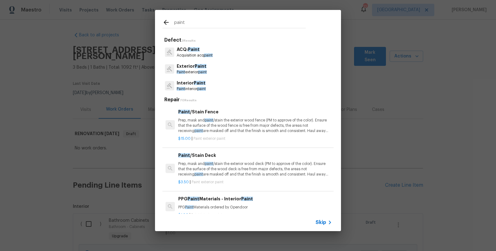
type input "paint"
click at [188, 83] on p "Interior Paint" at bounding box center [191, 83] width 29 height 7
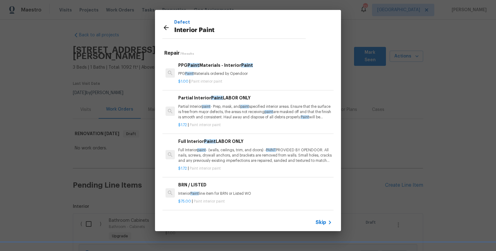
click at [237, 108] on p "Partial Interior paint - Prep, mask, and paint specified interior areas. Ensure…" at bounding box center [255, 112] width 154 height 16
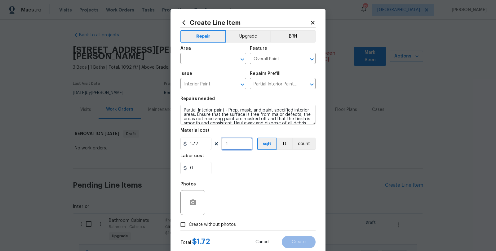
drag, startPoint x: 225, startPoint y: 142, endPoint x: 206, endPoint y: 141, distance: 19.3
click at [210, 143] on div "1.72 1 sqft ft count" at bounding box center [248, 143] width 135 height 12
type input "1092"
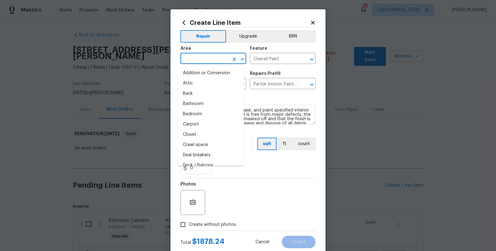
click at [204, 59] on input "text" at bounding box center [205, 59] width 48 height 10
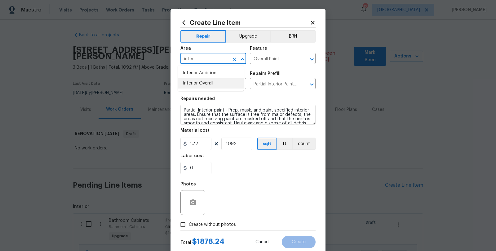
click at [208, 83] on li "Interior Overall" at bounding box center [211, 83] width 66 height 10
type input "Interior Overall"
click at [230, 182] on div "Photos" at bounding box center [248, 198] width 135 height 40
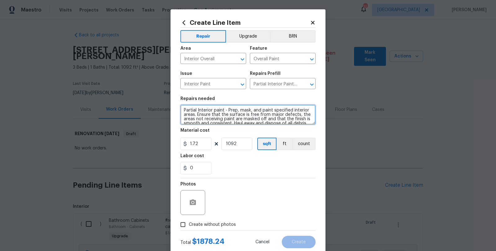
click at [181, 110] on textarea "Partial Interior paint - Prep, mask, and paint specified interior areas. Ensure…" at bounding box center [248, 115] width 135 height 20
click at [192, 110] on textarea "Partial Interior paint - Prep, mask, and paint specified interior areas. Ensure…" at bounding box center [248, 115] width 135 height 20
click at [240, 111] on textarea "Paint all Walls and Ceilings: (Painting trim, doors, windows on another line it…" at bounding box center [248, 115] width 135 height 20
type textarea "Paint all Walls and Ceilings: (Also painting trim, doors, windows on another li…"
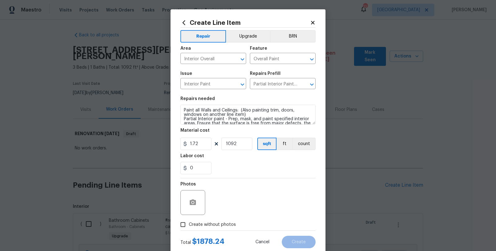
click at [268, 189] on div "Photos" at bounding box center [248, 198] width 135 height 40
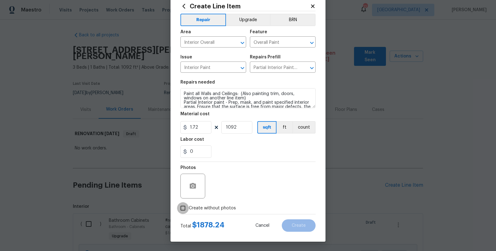
click at [181, 208] on input "Create without photos" at bounding box center [183, 208] width 12 height 12
checkbox input "true"
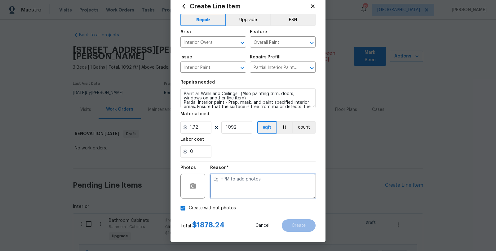
click at [227, 187] on textarea at bounding box center [262, 185] width 105 height 25
type textarea "s"
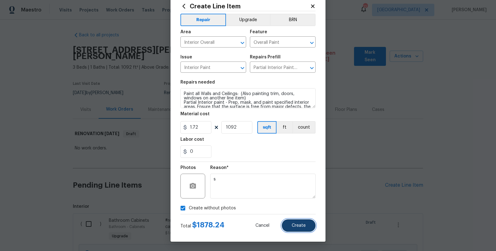
click at [292, 224] on span "Create" at bounding box center [299, 225] width 14 height 5
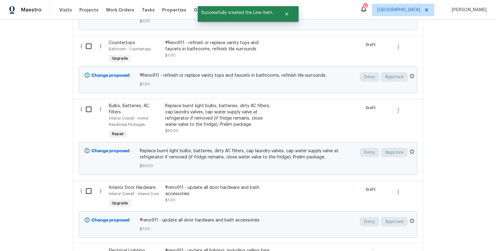
scroll to position [123, 0]
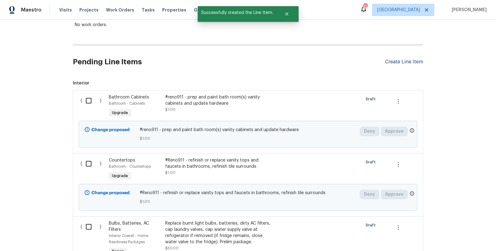
click at [398, 59] on div "Create Line Item" at bounding box center [404, 62] width 38 height 6
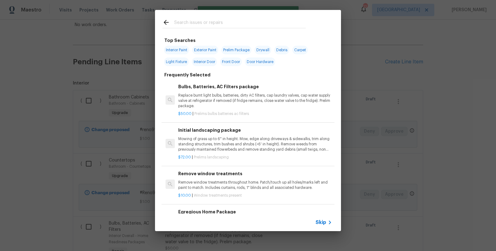
click at [205, 20] on input "text" at bounding box center [240, 23] width 132 height 9
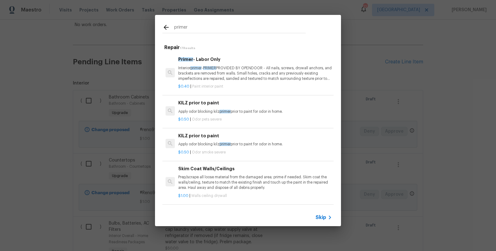
type input "primer"
click at [248, 72] on p "Interior primer - PRIMER PROVIDED BY OPENDOOR - All nails, screws, drywall anch…" at bounding box center [255, 73] width 154 height 16
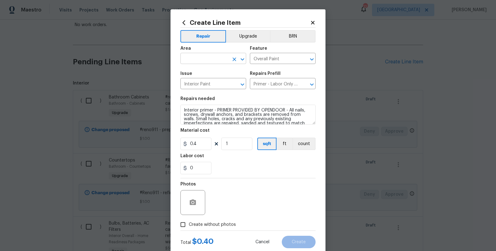
click at [198, 57] on input "text" at bounding box center [205, 59] width 48 height 10
click at [213, 83] on li "Interior Overall" at bounding box center [211, 83] width 66 height 10
type input "Interior Overall"
drag, startPoint x: 228, startPoint y: 143, endPoint x: 209, endPoint y: 142, distance: 19.3
click at [211, 143] on div "0.4 1 sqft ft count" at bounding box center [248, 143] width 135 height 12
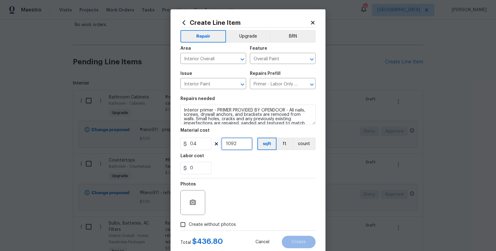
type input "1092"
click at [270, 198] on div "Photos" at bounding box center [248, 198] width 135 height 40
click at [179, 224] on input "Create without photos" at bounding box center [183, 224] width 12 height 12
checkbox input "true"
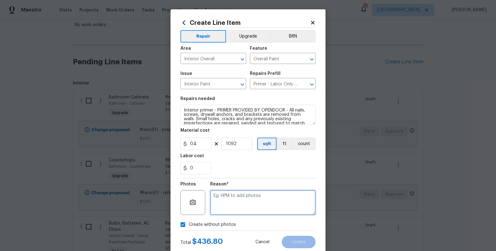
click at [223, 202] on textarea at bounding box center [262, 202] width 105 height 25
type textarea "s"
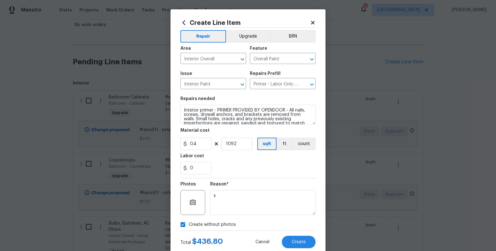
click at [242, 175] on section "Repairs needed Interior primer - PRIMER PROVIDED BY OPENDOOR - All nails, screw…" at bounding box center [248, 135] width 135 height 85
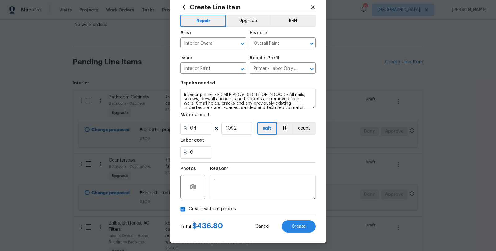
scroll to position [16, 0]
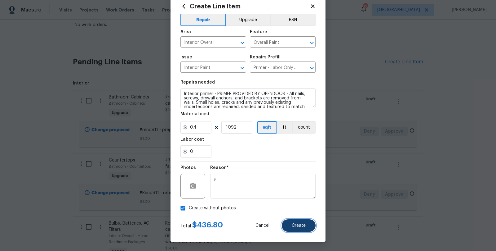
click at [294, 220] on button "Create" at bounding box center [299, 225] width 34 height 12
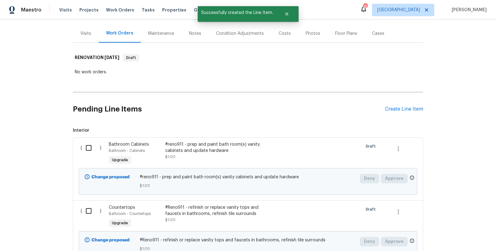
scroll to position [123, 0]
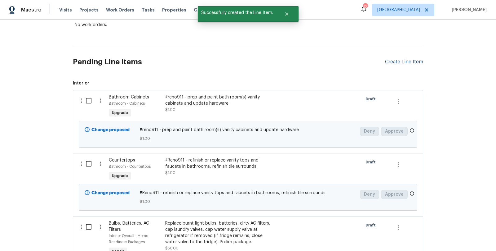
click at [399, 59] on div "Create Line Item" at bounding box center [404, 62] width 38 height 6
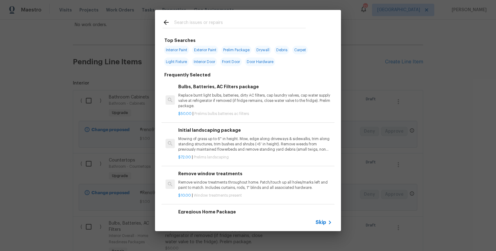
click at [191, 24] on input "text" at bounding box center [240, 23] width 132 height 9
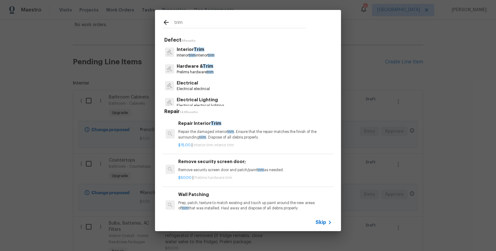
type input "trim"
click at [190, 52] on p "Interior Trim" at bounding box center [196, 49] width 38 height 7
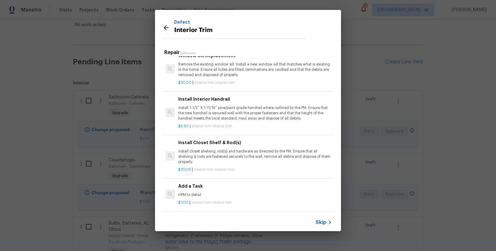
scroll to position [0, 0]
click at [165, 26] on icon at bounding box center [166, 27] width 7 height 7
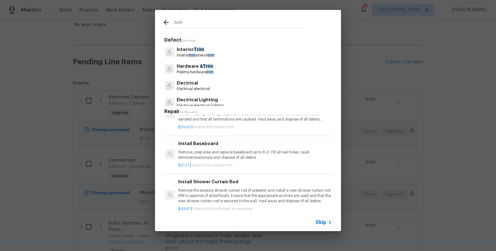
scroll to position [252, 0]
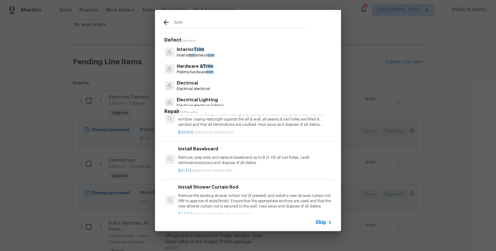
drag, startPoint x: 188, startPoint y: 21, endPoint x: 158, endPoint y: 21, distance: 30.1
click at [159, 21] on div "trim" at bounding box center [234, 22] width 158 height 25
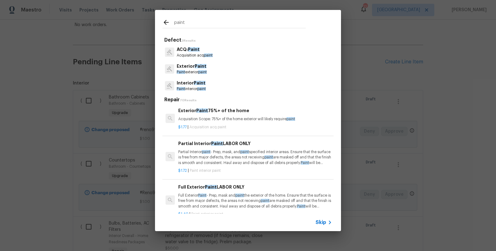
scroll to position [225, 0]
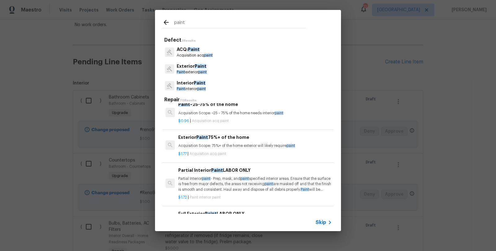
type input "paint"
click at [193, 86] on p "Interior Paint" at bounding box center [191, 83] width 29 height 7
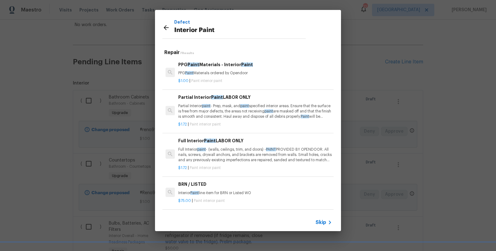
scroll to position [0, 0]
click at [233, 111] on p "Partial Interior paint - Prep, mask, and paint specified interior areas. Ensure…" at bounding box center [255, 112] width 154 height 16
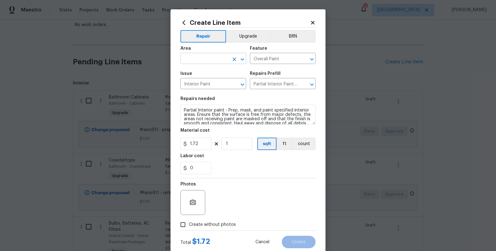
click at [199, 58] on input "text" at bounding box center [205, 59] width 48 height 10
click at [199, 84] on li "Interior Overall" at bounding box center [211, 83] width 66 height 10
type input "Interior Overall"
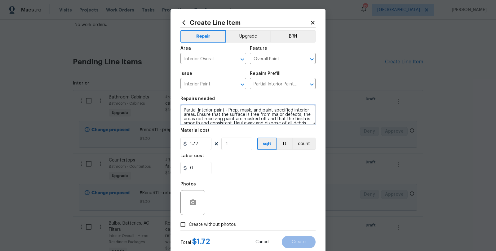
click at [186, 111] on textarea "Partial Interior paint - Prep, mask, and paint specified interior areas. Ensure…" at bounding box center [248, 115] width 135 height 20
paste textarea "#reno911 - full interior paint to include trim, doors and windows"
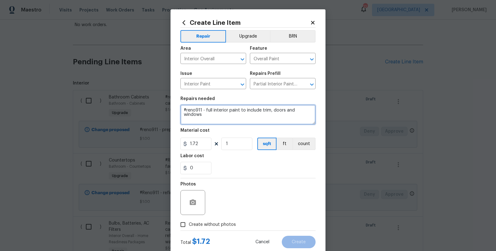
type textarea "#reno911 - full interior paint to include trim, doors and windows"
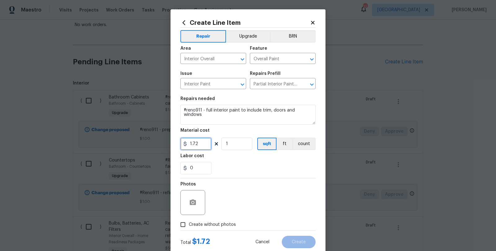
drag, startPoint x: 193, startPoint y: 143, endPoint x: 170, endPoint y: 142, distance: 23.0
click at [172, 142] on div "Create Line Item Repair Upgrade BRN Area Interior Overall ​ Feature Overall Pai…" at bounding box center [248, 133] width 155 height 248
type input "1"
drag, startPoint x: 244, startPoint y: 177, endPoint x: 255, endPoint y: 176, distance: 10.7
click at [244, 177] on section "Repairs needed #reno911 - full interior paint to include trim, doors and window…" at bounding box center [248, 135] width 135 height 85
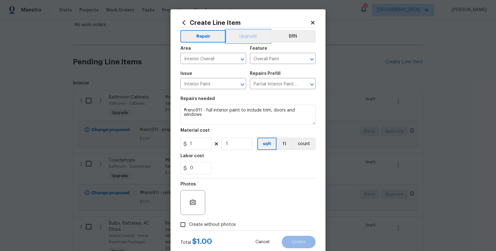
click at [239, 35] on button "Upgrade" at bounding box center [248, 36] width 44 height 12
click at [261, 172] on div "0" at bounding box center [248, 168] width 135 height 12
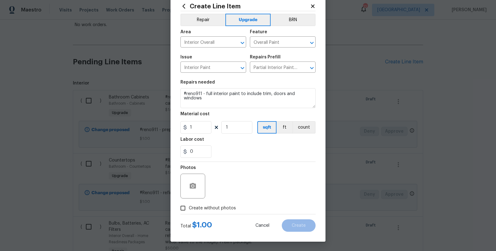
click at [183, 205] on input "Create without photos" at bounding box center [183, 208] width 12 height 12
checkbox input "true"
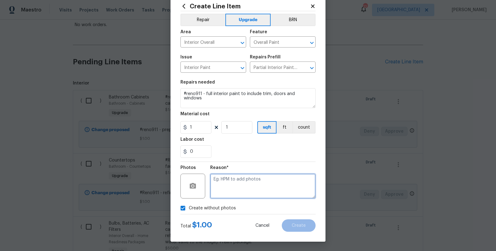
click at [233, 190] on textarea at bounding box center [262, 185] width 105 height 25
type textarea "s"
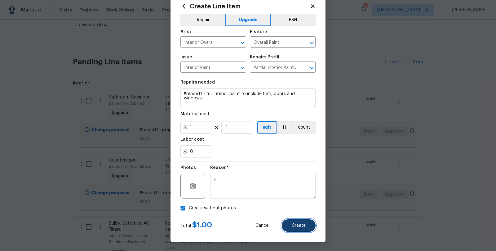
click at [300, 225] on span "Create" at bounding box center [299, 225] width 14 height 5
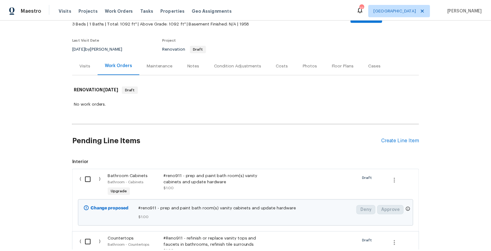
scroll to position [0, 0]
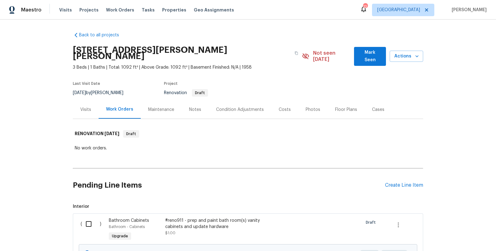
click at [195, 106] on div "Notes" at bounding box center [195, 109] width 12 height 6
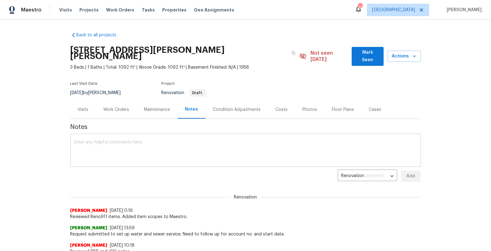
click at [107, 140] on textarea at bounding box center [245, 151] width 343 height 22
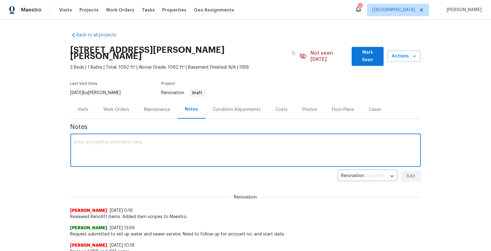
paste textarea "#Reno911 - refinish or replace vanity tops and faucets in bathrooms, refinish t…"
click at [74, 140] on textarea "#Reno911 - refinish or replace vanity tops and faucets in bathrooms, refinish t…" at bounding box center [245, 151] width 343 height 22
click at [282, 135] on div "#Reno911 - refinish or replace vanity tops and faucets in bathrooms, refinish t…" at bounding box center [245, 151] width 351 height 32
click at [285, 140] on textarea "#Reno911 - refinish or replace vanity tops and faucets in bathrooms, refinish t…" at bounding box center [245, 151] width 343 height 22
paste textarea "#reno911 - prep and paint bath room(s) vanity cabinets and update hardware $800…"
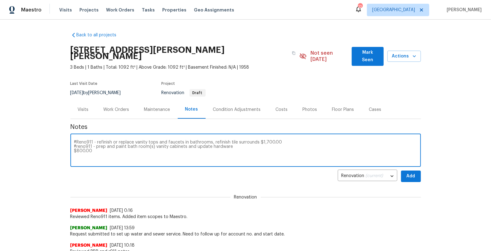
click at [243, 140] on textarea "#Reno911 - refinish or replace vanity tops and faucets in bathrooms, refinish t…" at bounding box center [245, 151] width 343 height 22
click at [71, 144] on div "#Reno911 - refinish or replace vanity tops and faucets in bathrooms, refinish t…" at bounding box center [245, 151] width 351 height 32
click at [74, 147] on textarea "#Reno911 - refinish or replace vanity tops and faucets in bathrooms, refinish t…" at bounding box center [245, 151] width 343 height 22
click at [74, 145] on textarea "#Reno911 - refinish or replace vanity tops and faucets in bathrooms, refinish t…" at bounding box center [245, 151] width 343 height 22
click at [267, 140] on textarea "#Reno911 - refinish or replace vanity tops and faucets in bathrooms, refinish t…" at bounding box center [245, 151] width 343 height 22
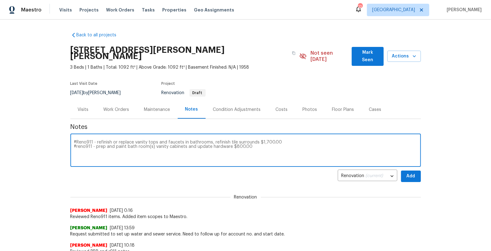
click at [268, 145] on textarea "#Reno911 - refinish or replace vanity tops and faucets in bathrooms, refinish t…" at bounding box center [245, 151] width 343 height 22
paste textarea "#reno911 - update all lighting, including ceiling fans $1,250.00"
click at [74, 150] on textarea "#Reno911 - refinish or replace vanity tops and faucets in bathrooms, refinish t…" at bounding box center [245, 151] width 343 height 22
click at [202, 140] on textarea "#Reno911 - refinish or replace vanity tops and faucets in bathrooms, refinish t…" at bounding box center [245, 151] width 343 height 22
drag, startPoint x: 207, startPoint y: 145, endPoint x: 217, endPoint y: 150, distance: 11.3
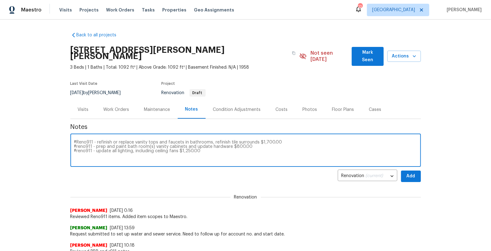
click at [207, 145] on textarea "#Reno911 - refinish or replace vanity tops and faucets in bathrooms, refinish t…" at bounding box center [245, 151] width 343 height 22
click at [280, 140] on textarea "#Reno911 - refinish or replace vanity tops and faucets in bathrooms, refinish t…" at bounding box center [245, 151] width 343 height 22
drag, startPoint x: 275, startPoint y: 136, endPoint x: 290, endPoint y: 135, distance: 14.3
click at [290, 140] on textarea "#Reno911 - refinish or replace vanity tops and faucets in bathrooms, refinish t…" at bounding box center [245, 151] width 343 height 22
drag, startPoint x: 273, startPoint y: 135, endPoint x: 292, endPoint y: 136, distance: 18.6
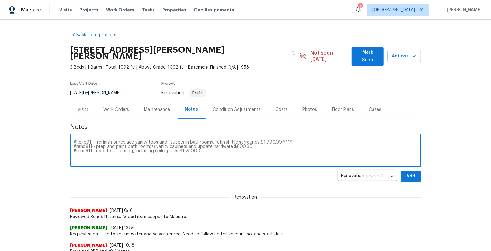
click at [292, 140] on textarea "#Reno911 - refinish or replace vanity tops and faucets in bathrooms, refinish t…" at bounding box center [245, 151] width 343 height 22
drag, startPoint x: 293, startPoint y: 137, endPoint x: 274, endPoint y: 137, distance: 19.9
click at [274, 140] on textarea "#Reno911 - refinish or replace vanity tops and faucets in bathrooms, refinish t…" at bounding box center [245, 151] width 343 height 22
click at [270, 142] on textarea "#Reno911 - refinish or replace vanity tops and faucets in bathrooms, refinish t…" at bounding box center [245, 151] width 343 height 22
paste textarea "****"
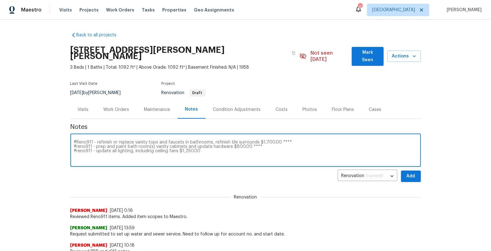
click at [267, 144] on textarea "#Reno911 - refinish or replace vanity tops and faucets in bathrooms, refinish t…" at bounding box center [245, 151] width 343 height 22
paste textarea "****"
paste textarea "#reno911 - update all door hardware and bath accessories $850.00"
drag, startPoint x: 71, startPoint y: 149, endPoint x: 74, endPoint y: 151, distance: 3.3
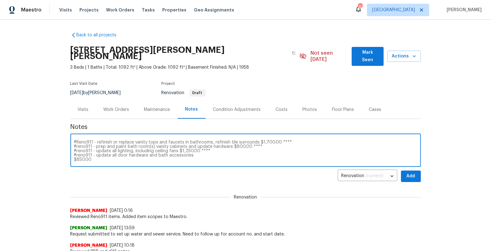
click at [74, 149] on textarea "#Reno911 - refinish or replace vanity tops and faucets in bathrooms, refinish t…" at bounding box center [245, 151] width 343 height 22
click at [217, 143] on textarea "#Reno911 - refinish or replace vanity tops and faucets in bathrooms, refinish t…" at bounding box center [245, 151] width 343 height 22
paste textarea "#reno911 - replace all electrical outlets and switches $1,500.00"
click at [70, 145] on div "#Reno911 - refinish or replace vanity tops and faucets in bathrooms, refinish t…" at bounding box center [245, 151] width 351 height 32
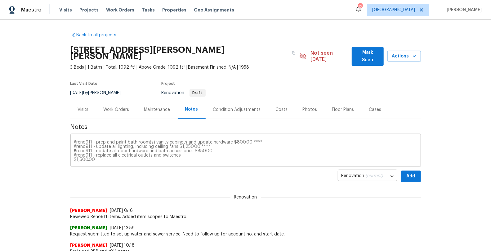
click at [70, 147] on div "#Reno911 - refinish or replace vanity tops and faucets in bathrooms, refinish t…" at bounding box center [245, 151] width 351 height 32
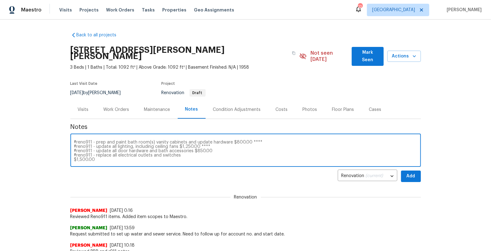
click at [74, 149] on textarea "#Reno911 - refinish or replace vanity tops and faucets in bathrooms, refinish t…" at bounding box center [245, 151] width 343 height 22
click at [209, 140] on textarea "#Reno911 - refinish or replace vanity tops and faucets in bathrooms, refinish t…" at bounding box center [245, 151] width 343 height 22
drag, startPoint x: 213, startPoint y: 136, endPoint x: 211, endPoint y: 153, distance: 17.5
click at [197, 144] on textarea "#Reno911 - refinish or replace vanity tops and faucets in bathrooms, refinish t…" at bounding box center [245, 151] width 343 height 22
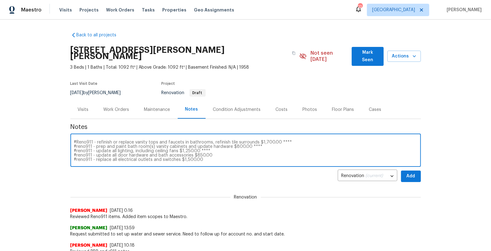
click at [221, 147] on textarea "#Reno911 - refinish or replace vanity tops and faucets in bathrooms, refinish t…" at bounding box center [245, 151] width 343 height 22
paste textarea "****"
click at [216, 154] on textarea "#Reno911 - refinish or replace vanity tops and faucets in bathrooms, refinish t…" at bounding box center [245, 151] width 343 height 22
paste textarea "****"
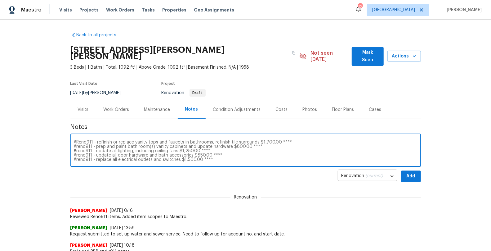
paste textarea "#reno911 - prep and paint kitchen cabinets and instal new hardware $1,850.00"
click at [74, 148] on textarea "#Reno911 - refinish or replace vanity tops and faucets in bathrooms, refinish t…" at bounding box center [245, 151] width 343 height 22
click at [250, 144] on textarea "#Reno911 - refinish or replace vanity tops and faucets in bathrooms, refinish t…" at bounding box center [245, 151] width 343 height 22
paste textarea "#reno911 - replace or refinish kitche tops with new sink and faucet $1,250.00"
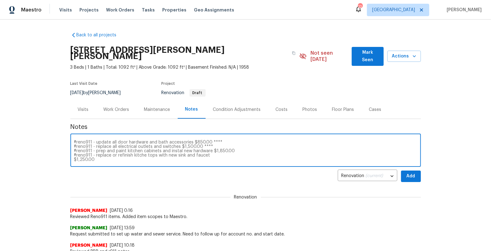
scroll to position [17, 0]
click at [74, 149] on textarea "#Reno911 - refinish or replace vanity tops and faucets in bathrooms, refinish t…" at bounding box center [245, 151] width 343 height 22
click at [84, 149] on textarea "#Reno911 - refinish or replace vanity tops and faucets in bathrooms, refinish t…" at bounding box center [245, 151] width 343 height 22
paste textarea "#reno911 - full interior paint to include trim, doors and windows $1,638.00 109…"
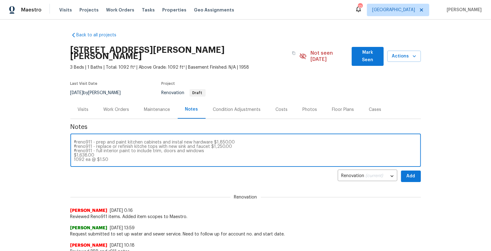
drag, startPoint x: 94, startPoint y: 150, endPoint x: 51, endPoint y: 150, distance: 42.8
click at [51, 150] on div "Back to all projects [STREET_ADDRESS][PERSON_NAME][PERSON_NAME] 3 Beds | 1 Bath…" at bounding box center [245, 135] width 491 height 231
click at [74, 145] on textarea "#Reno911 - refinish or replace vanity tops and faucets in bathrooms, refinish t…" at bounding box center [245, 151] width 343 height 22
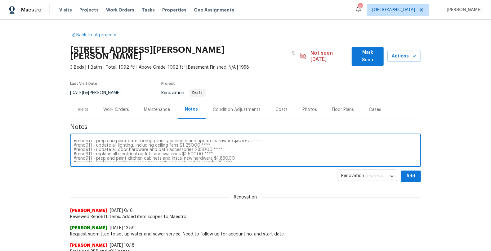
drag, startPoint x: 200, startPoint y: 145, endPoint x: 197, endPoint y: 147, distance: 3.6
click at [197, 147] on textarea "#Reno911 - refinish or replace vanity tops and faucets in bathrooms, refinish t…" at bounding box center [245, 151] width 343 height 22
click at [240, 149] on textarea "#Reno911 - refinish or replace vanity tops and faucets in bathrooms, refinish t…" at bounding box center [245, 151] width 343 height 22
click at [241, 151] on textarea "#Reno911 - refinish or replace vanity tops and faucets in bathrooms, refinish t…" at bounding box center [245, 151] width 343 height 22
paste textarea "****"
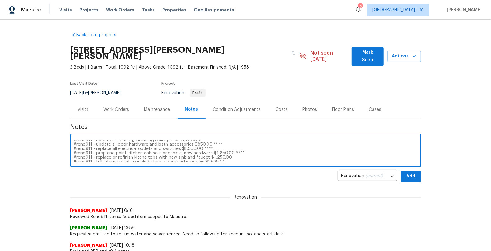
scroll to position [11, 0]
click at [244, 151] on textarea "#Reno911 - refinish or replace vanity tops and faucets in bathrooms, refinish t…" at bounding box center [245, 151] width 343 height 22
paste textarea "****"
click at [244, 156] on div "#Reno911 - refinish or replace vanity tops and faucets in bathrooms, refinish t…" at bounding box center [245, 151] width 351 height 32
paste textarea "****"
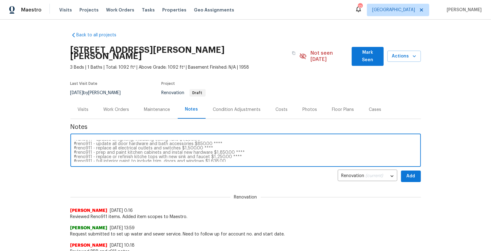
click at [241, 156] on div "#Reno911 - refinish or replace vanity tops and faucets in bathrooms, refinish t…" at bounding box center [245, 151] width 351 height 32
click at [243, 154] on textarea "#Reno911 - refinish or replace vanity tops and faucets in bathrooms, refinish t…" at bounding box center [245, 151] width 343 height 22
paste textarea "****"
click at [279, 152] on textarea "#Reno911 - refinish or replace vanity tops and faucets in bathrooms, refinish t…" at bounding box center [245, 151] width 343 height 22
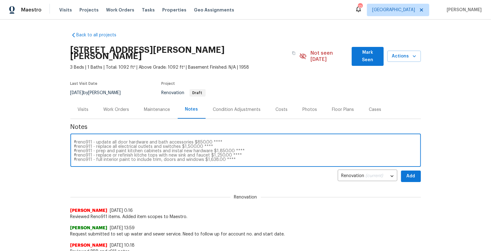
scroll to position [0, 0]
click at [90, 135] on div "#Reno911 - refinish or replace vanity tops and faucets in bathrooms, refinish t…" at bounding box center [245, 151] width 351 height 32
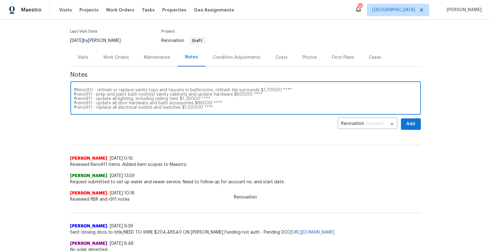
click at [76, 83] on div "#Reno911 - refinish or replace vanity tops and faucets in bathrooms, refinish t…" at bounding box center [245, 99] width 351 height 32
click at [74, 88] on textarea "#Reno911 - refinish or replace vanity tops and faucets in bathrooms, refinish t…" at bounding box center [245, 99] width 343 height 22
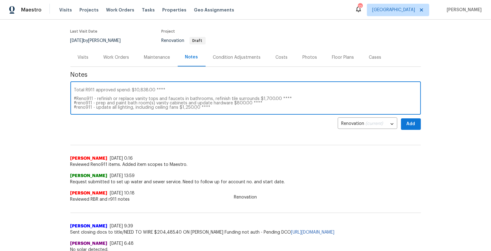
type textarea "Total R911 approved spend: $10,838.00 **** #Reno911 - refinish or replace vanit…"
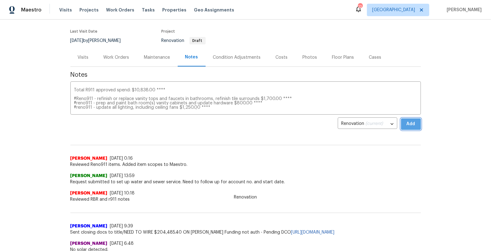
drag, startPoint x: 408, startPoint y: 117, endPoint x: 375, endPoint y: 117, distance: 32.6
click at [408, 120] on span "Add" at bounding box center [411, 124] width 10 height 8
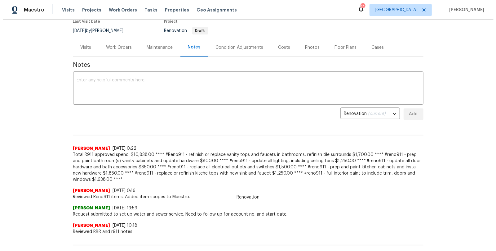
scroll to position [51, 0]
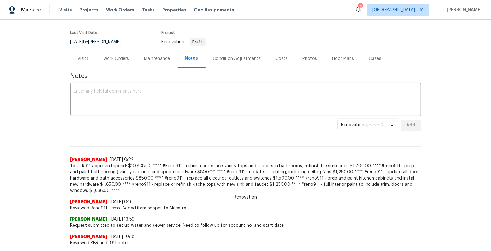
click at [276, 56] on div "Costs" at bounding box center [282, 59] width 12 height 6
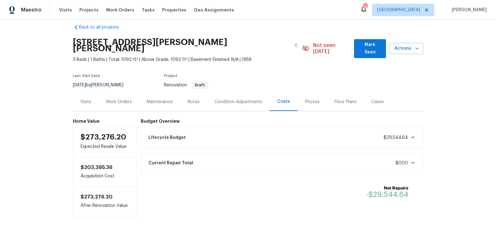
scroll to position [9, 0]
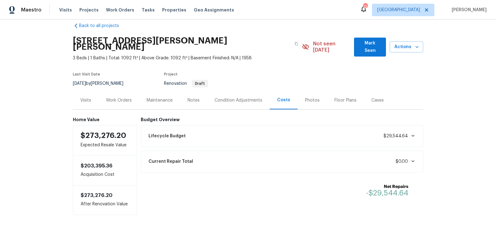
click at [412, 133] on icon at bounding box center [413, 135] width 5 height 5
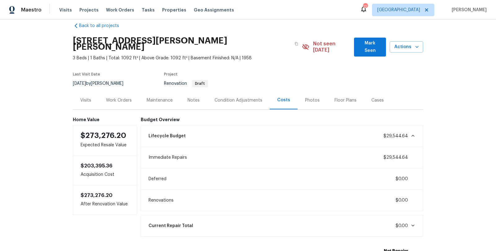
scroll to position [51, 0]
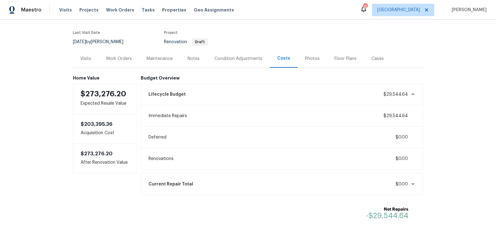
click at [412, 93] on icon at bounding box center [413, 94] width 3 height 2
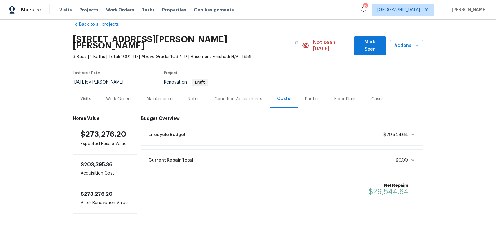
scroll to position [9, 0]
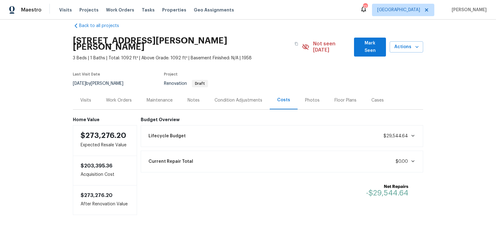
click at [122, 97] on div "Work Orders" at bounding box center [119, 100] width 41 height 18
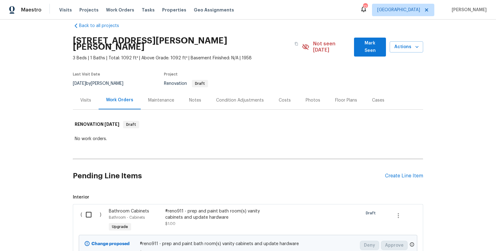
scroll to position [51, 0]
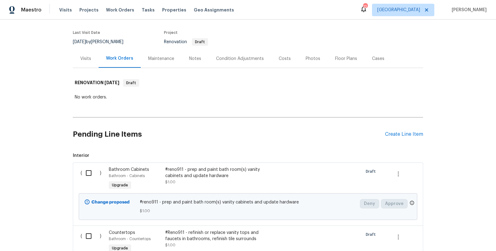
click at [61, 161] on div "Back to all projects [STREET_ADDRESS][PERSON_NAME][PERSON_NAME] 3 Beds | 1 Bath…" at bounding box center [248, 135] width 496 height 231
click at [405, 131] on div "Create Line Item" at bounding box center [404, 134] width 38 height 6
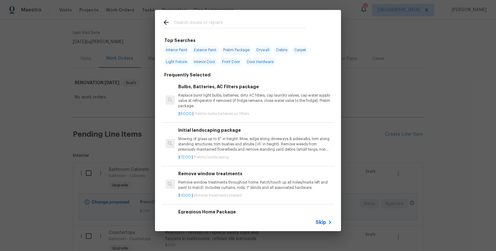
click at [200, 25] on input "text" at bounding box center [240, 23] width 132 height 9
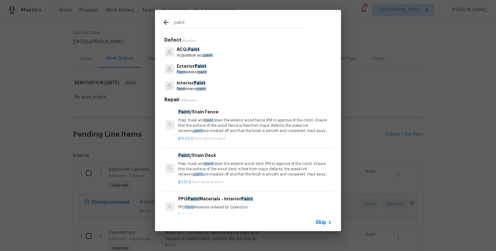
type input "paint"
click at [197, 71] on p "Paint exterior paint" at bounding box center [192, 71] width 30 height 5
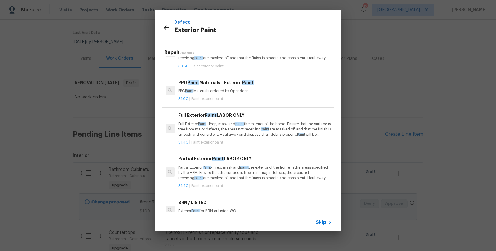
scroll to position [45, 0]
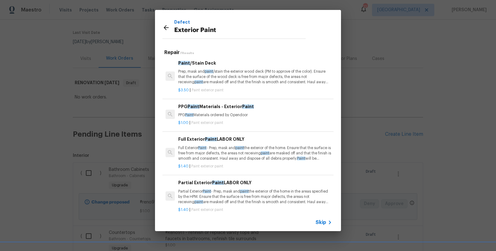
click at [198, 198] on p "Partial Exterior Paint - Prep, mask and paint the exterior of the home in the a…" at bounding box center [255, 197] width 154 height 16
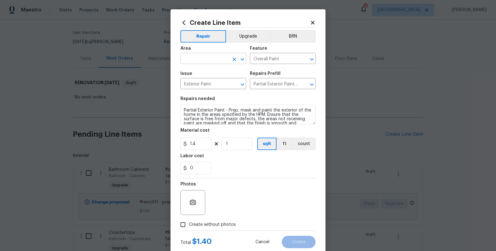
click at [197, 56] on input "text" at bounding box center [205, 59] width 48 height 10
click at [188, 75] on li "Garage" at bounding box center [211, 73] width 66 height 10
type input "Garage"
click at [184, 110] on textarea "Partial Exterior Paint - Prep, mask and paint the exterior of the home in the a…" at bounding box center [248, 115] width 135 height 20
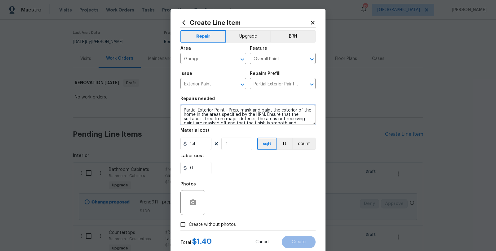
click at [184, 110] on textarea "Partial Exterior Paint - Prep, mask and paint the exterior of the home in the a…" at bounding box center [248, 115] width 135 height 20
click at [182, 111] on textarea "Partial Exterior Paint - Prep, mask and paint the exterior of the home in the a…" at bounding box center [248, 115] width 135 height 20
click at [191, 110] on textarea "Partial Exterior Paint - Prep, mask and paint the exterior of the home in the a…" at bounding box center [248, 115] width 135 height 20
drag, startPoint x: 278, startPoint y: 115, endPoint x: 282, endPoint y: 118, distance: 4.9
click at [282, 118] on textarea "GARAGE BLOCK WALLS: Partial Exterior Paint - Prep, mask and paint the exterior …" at bounding box center [248, 115] width 135 height 20
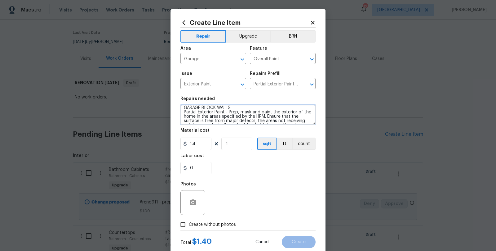
scroll to position [0, 0]
click at [181, 111] on textarea "GARAGE BLOCK WALLS: Partial Exterior Paint - Prep, mask and paint the exterior …" at bounding box center [248, 115] width 135 height 20
click at [253, 107] on textarea "GARAGE BLOCK WALLS: Partial Exterior Paint - Prep, mask and paint the exterior …" at bounding box center [248, 115] width 135 height 20
click at [268, 110] on textarea "GARAGE BLOCK WALLS: Partial Exterior Paint - Prep, mask and paint the exterior …" at bounding box center [248, 115] width 135 height 20
type textarea "GARAGE BLOCK WALLS: Paint walls white. Partial Exterior Paint - Prep, mask and …"
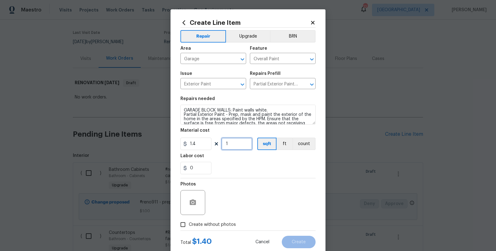
drag, startPoint x: 231, startPoint y: 143, endPoint x: 211, endPoint y: 144, distance: 20.5
click at [231, 143] on input "1" at bounding box center [236, 143] width 31 height 12
drag, startPoint x: 201, startPoint y: 144, endPoint x: 191, endPoint y: 144, distance: 9.9
click at [191, 144] on input "1.4" at bounding box center [196, 143] width 31 height 12
click at [235, 146] on input "1" at bounding box center [236, 143] width 31 height 12
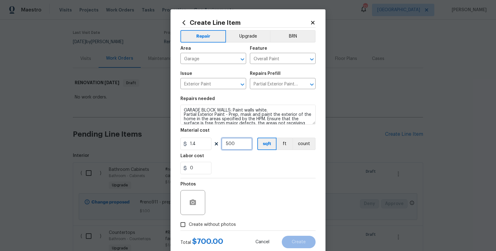
type input "500"
click at [274, 188] on div "Photos" at bounding box center [248, 198] width 135 height 40
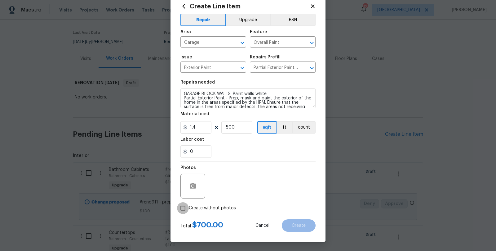
click at [181, 208] on input "Create without photos" at bounding box center [183, 208] width 12 height 12
checkbox input "true"
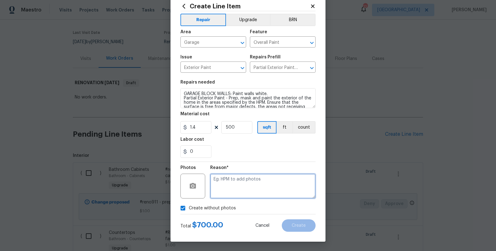
click at [230, 192] on textarea at bounding box center [262, 185] width 105 height 25
type textarea "s"
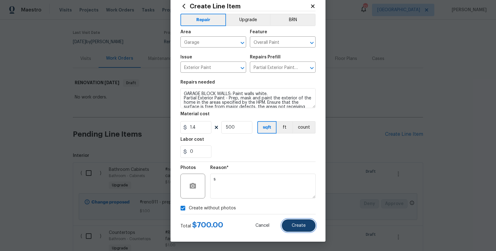
click at [297, 223] on span "Create" at bounding box center [299, 225] width 14 height 5
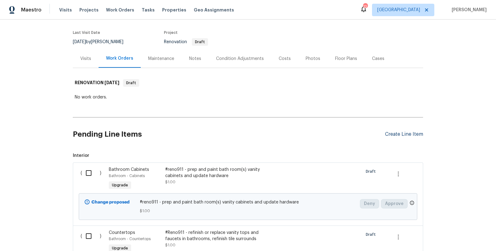
click at [408, 131] on div "Create Line Item" at bounding box center [404, 134] width 38 height 6
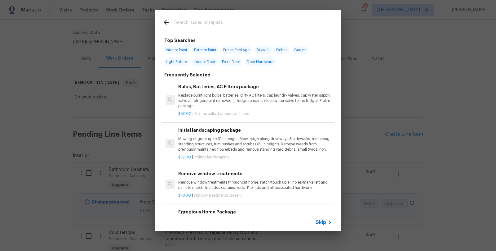
click at [213, 23] on input "text" at bounding box center [240, 23] width 132 height 9
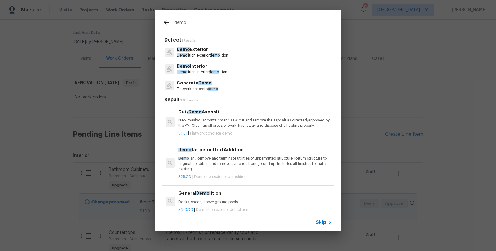
type input "demo"
click at [202, 75] on div "Demo Interior Demo lition interior demo lition" at bounding box center [248, 68] width 171 height 17
click at [205, 69] on p "Demo Interior" at bounding box center [202, 66] width 51 height 7
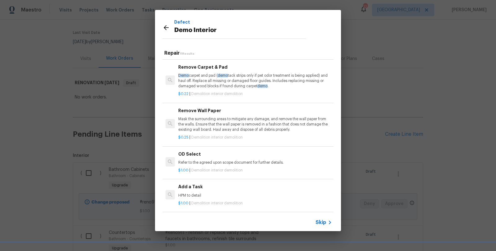
scroll to position [306, 0]
click at [188, 193] on p "HPM to detail" at bounding box center [255, 195] width 154 height 5
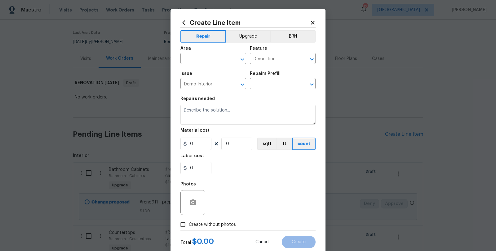
type input "Add a Task $1.00"
type textarea "HPM to detail"
type input "1"
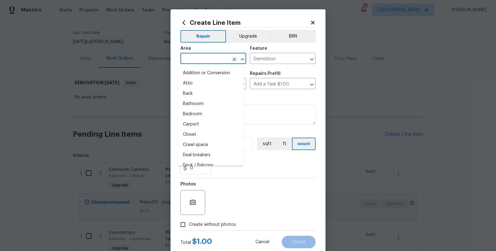
click at [204, 60] on input "text" at bounding box center [205, 59] width 48 height 10
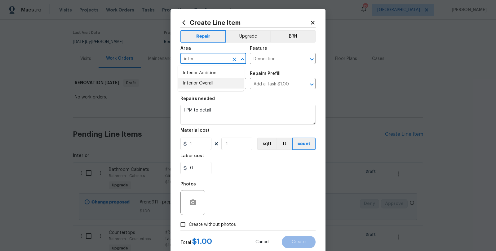
click at [199, 84] on li "Interior Overall" at bounding box center [211, 83] width 66 height 10
type input "Interior Overall"
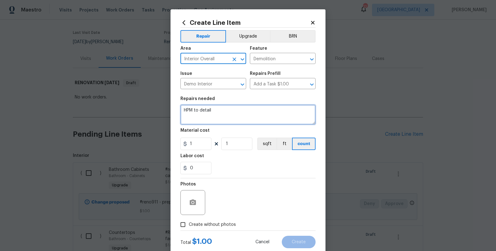
drag, startPoint x: 207, startPoint y: 115, endPoint x: 219, endPoint y: 114, distance: 12.2
click at [207, 115] on textarea "HPM to detail" at bounding box center [248, 115] width 135 height 20
drag, startPoint x: 218, startPoint y: 113, endPoint x: 155, endPoint y: 114, distance: 62.7
click at [155, 114] on div "Create Line Item Repair Upgrade BRN Area Interior Overall ​ Feature Demolition …" at bounding box center [248, 125] width 496 height 251
drag, startPoint x: 212, startPoint y: 110, endPoint x: 162, endPoint y: 112, distance: 50.9
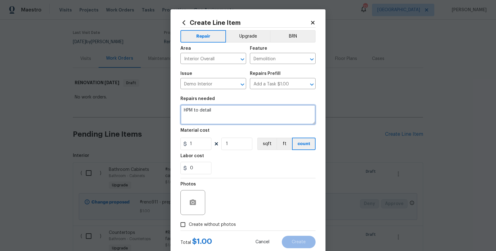
click at [162, 112] on div "Create Line Item Repair Upgrade BRN Area Interior Overall ​ Feature Demolition …" at bounding box center [248, 125] width 496 height 251
type textarea "Demo: Remove all items marked inside. Remove all window coverings, Remove ceili…"
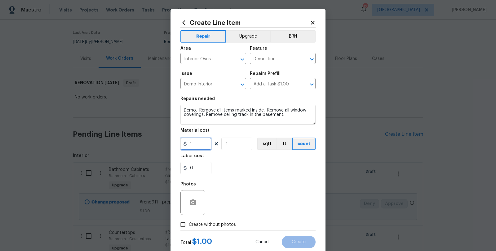
drag, startPoint x: 196, startPoint y: 141, endPoint x: 164, endPoint y: 134, distance: 32.4
click at [171, 141] on div "Create Line Item Repair Upgrade BRN Area Interior Overall ​ Feature Demolition …" at bounding box center [248, 133] width 155 height 248
type input "250"
click at [253, 172] on div "0" at bounding box center [248, 168] width 135 height 12
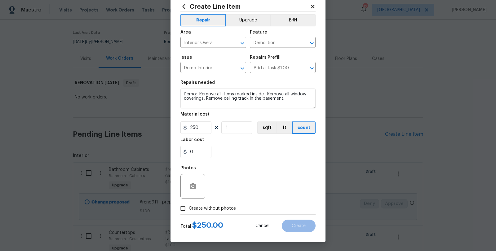
scroll to position [16, 0]
drag, startPoint x: 182, startPoint y: 209, endPoint x: 218, endPoint y: 203, distance: 36.5
click at [182, 209] on input "Create without photos" at bounding box center [183, 208] width 12 height 12
checkbox input "true"
click at [246, 189] on textarea at bounding box center [262, 185] width 105 height 25
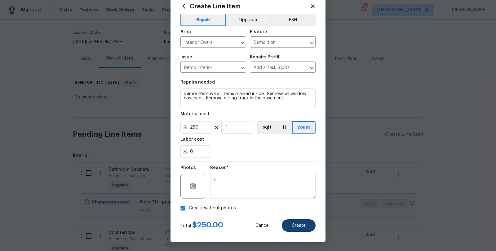
type textarea "s"
click at [293, 223] on span "Create" at bounding box center [299, 225] width 14 height 5
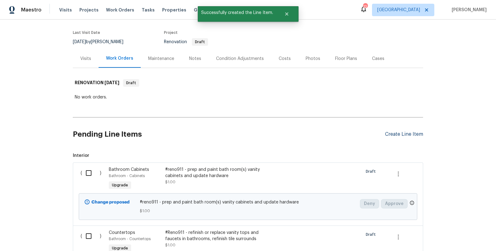
click at [395, 131] on div "Create Line Item" at bounding box center [404, 134] width 38 height 6
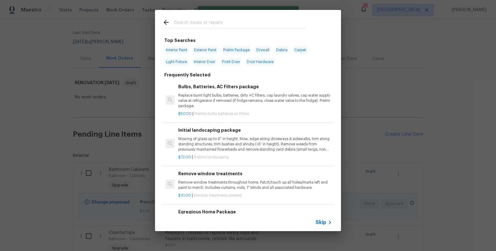
click at [194, 25] on input "text" at bounding box center [240, 23] width 132 height 9
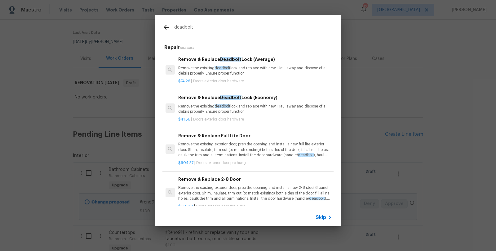
type input "deadbolt"
click at [209, 66] on p "Remove the exisiting deadbolt lock and replace with new. Haul away and dispose …" at bounding box center [255, 70] width 154 height 11
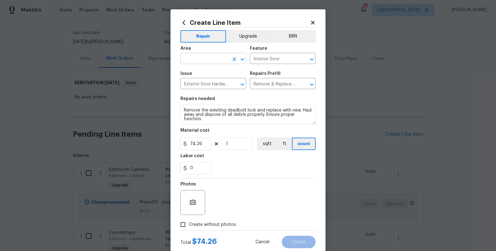
click at [191, 57] on input "text" at bounding box center [205, 59] width 48 height 10
click at [199, 70] on li "Entryway" at bounding box center [211, 73] width 66 height 10
type input "Entryway"
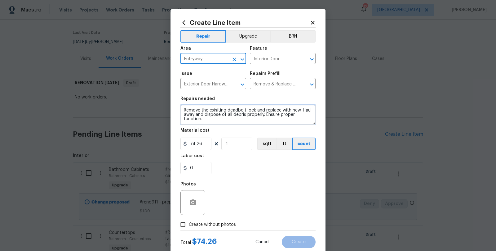
click at [181, 110] on textarea "Remove the exisiting deadbolt lock and replace with new. Haul away and dispose …" at bounding box center [248, 115] width 135 height 20
drag, startPoint x: 202, startPoint y: 116, endPoint x: 249, endPoint y: 120, distance: 48.0
click at [249, 120] on textarea "ENTRYWAY: Remove the exisiting deadbolt lock and replace with new. Haul away an…" at bounding box center [248, 115] width 135 height 20
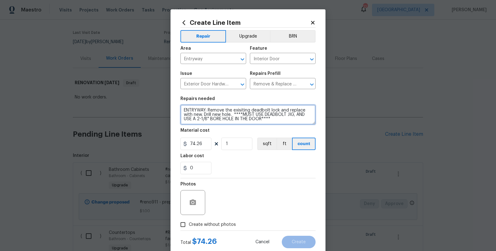
type textarea "ENTRYWAY: Remove the exisiting deadbolt lock and replace with new. Drill new ho…"
click at [248, 183] on div "Photos" at bounding box center [248, 198] width 135 height 40
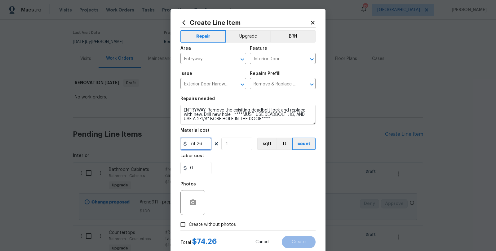
drag, startPoint x: 203, startPoint y: 144, endPoint x: 159, endPoint y: 146, distance: 43.5
click at [167, 146] on div "Create Line Item Repair Upgrade BRN Area Entryway ​ Feature Interior Door ​ Iss…" at bounding box center [248, 125] width 496 height 251
type input "50"
click at [262, 193] on div "Photos" at bounding box center [248, 198] width 135 height 40
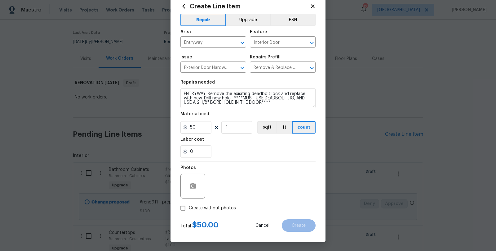
click at [181, 204] on input "Create without photos" at bounding box center [183, 208] width 12 height 12
checkbox input "true"
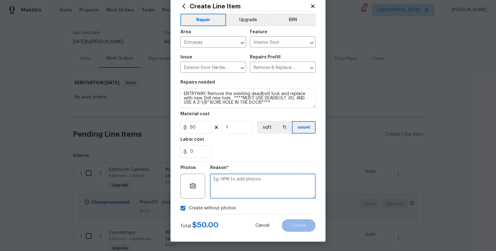
drag, startPoint x: 235, startPoint y: 179, endPoint x: 239, endPoint y: 179, distance: 3.7
click at [236, 179] on textarea at bounding box center [262, 185] width 105 height 25
type textarea "S"
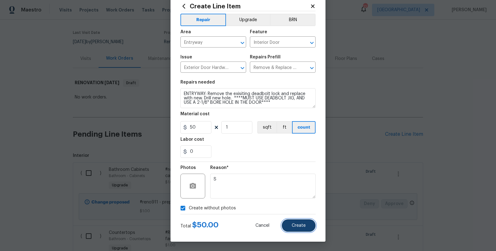
click at [297, 220] on button "Create" at bounding box center [299, 225] width 34 height 12
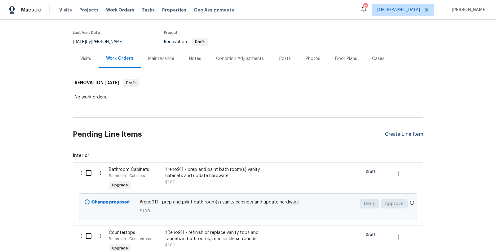
click at [392, 131] on div "Create Line Item" at bounding box center [404, 134] width 38 height 6
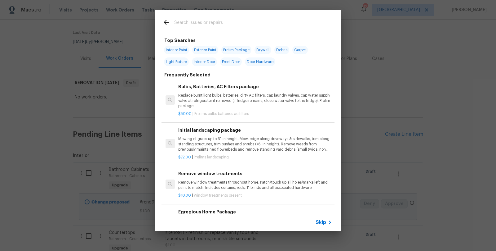
click at [210, 23] on input "text" at bounding box center [240, 23] width 132 height 9
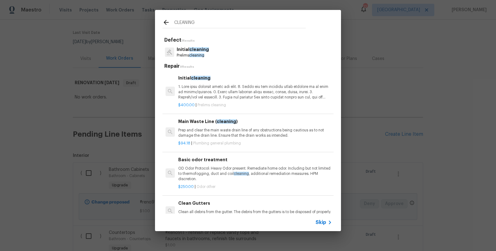
type input "CLEANING"
drag, startPoint x: 201, startPoint y: 51, endPoint x: 203, endPoint y: 55, distance: 4.7
click at [201, 51] on span "cleaning" at bounding box center [200, 49] width 20 height 4
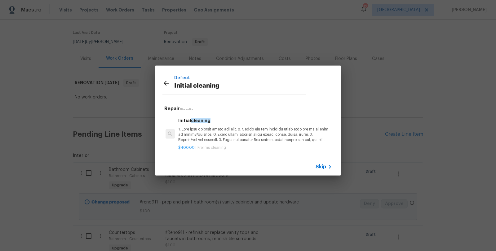
click at [235, 136] on p at bounding box center [255, 135] width 154 height 16
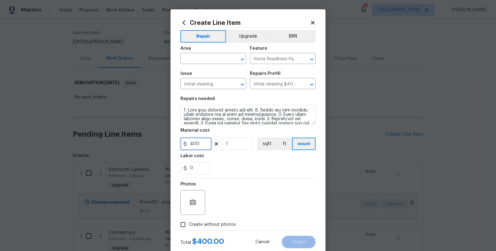
drag, startPoint x: 189, startPoint y: 145, endPoint x: 185, endPoint y: 143, distance: 5.1
click at [185, 144] on input "400" at bounding box center [196, 143] width 31 height 12
type input "300"
click at [218, 54] on input "text" at bounding box center [205, 59] width 48 height 10
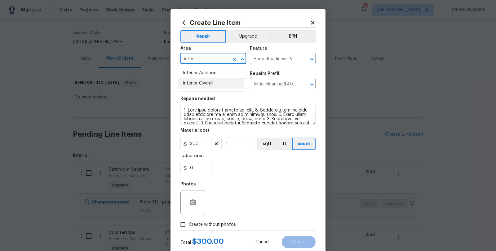
click at [217, 81] on li "Interior Overall" at bounding box center [211, 83] width 66 height 10
type input "Interior Overall"
drag, startPoint x: 259, startPoint y: 181, endPoint x: 221, endPoint y: 176, distance: 38.4
click at [259, 181] on div "Photos" at bounding box center [248, 198] width 135 height 40
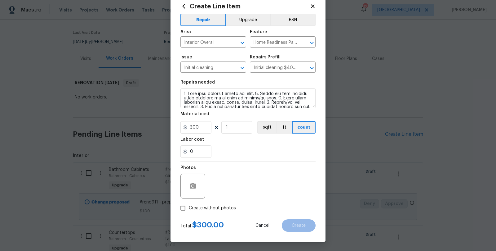
drag, startPoint x: 186, startPoint y: 208, endPoint x: 206, endPoint y: 202, distance: 20.6
click at [189, 208] on span "Create without photos" at bounding box center [212, 208] width 47 height 7
click at [187, 208] on input "Create without photos" at bounding box center [183, 208] width 12 height 12
checkbox input "true"
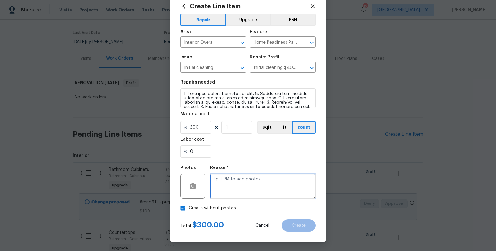
click at [239, 187] on textarea at bounding box center [262, 185] width 105 height 25
type textarea "s"
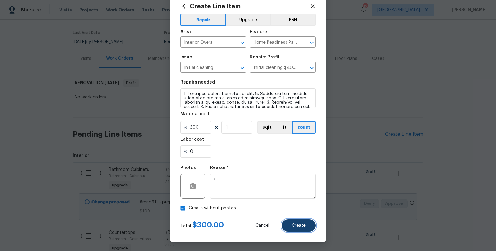
click at [292, 223] on span "Create" at bounding box center [299, 225] width 14 height 5
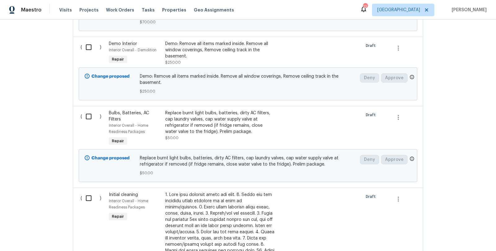
scroll to position [566, 0]
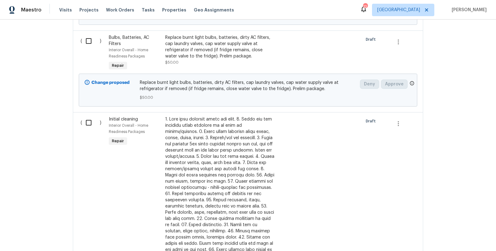
click at [87, 116] on input "checkbox" at bounding box center [91, 122] width 18 height 13
checkbox input "true"
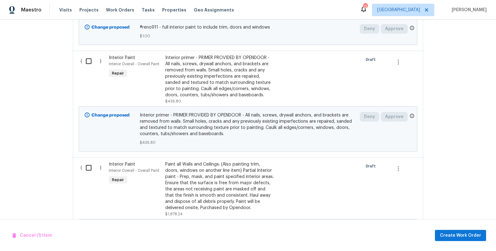
scroll to position [1155, 0]
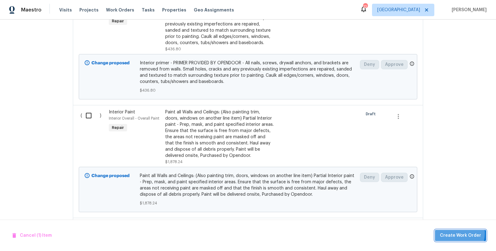
click at [457, 233] on span "Create Work Order" at bounding box center [460, 235] width 41 height 8
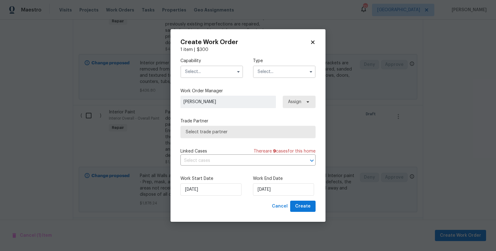
click at [214, 72] on input "text" at bounding box center [212, 71] width 63 height 12
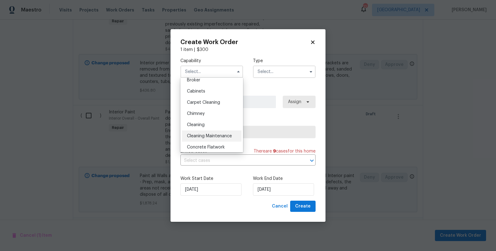
scroll to position [56, 0]
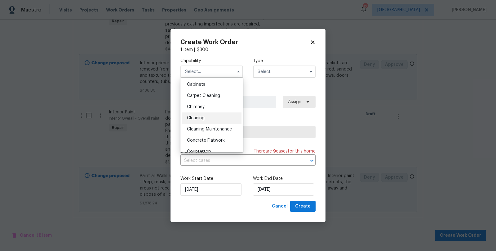
click at [200, 118] on span "Cleaning" at bounding box center [196, 118] width 18 height 4
type input "Cleaning"
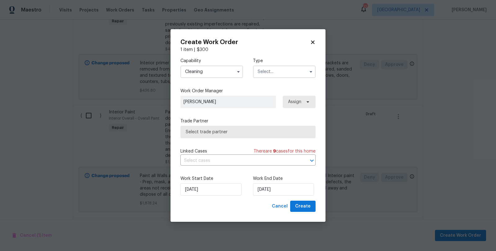
click at [275, 69] on input "text" at bounding box center [284, 71] width 63 height 12
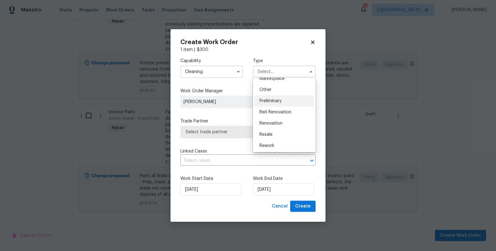
scroll to position [127, 0]
click at [273, 115] on span "Renovation" at bounding box center [271, 114] width 23 height 4
type input "Renovation"
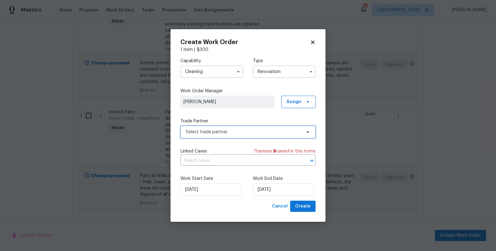
click at [207, 133] on span "Select trade partner" at bounding box center [244, 132] width 116 height 6
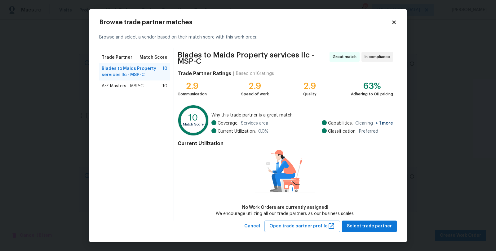
click at [114, 88] on span "A-Z Masters - MSP-C" at bounding box center [123, 86] width 42 height 6
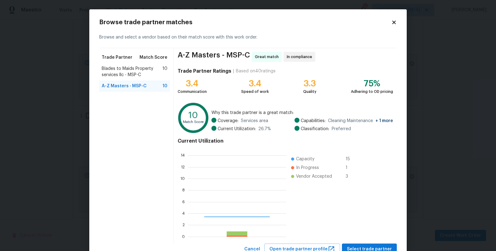
scroll to position [82, 93]
click at [357, 245] on span "Select trade partner" at bounding box center [369, 249] width 45 height 8
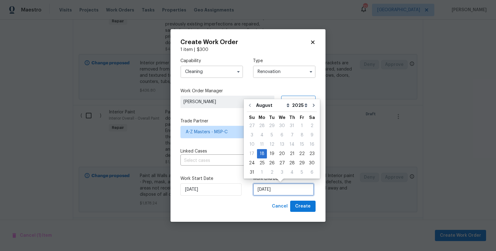
click at [276, 193] on input "[DATE]" at bounding box center [283, 189] width 61 height 12
click at [311, 105] on icon "Go to next month" at bounding box center [313, 105] width 5 height 5
type input "[DATE]"
select select "8"
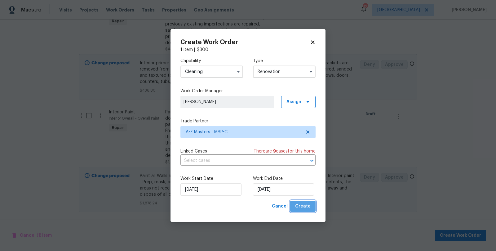
click at [305, 204] on span "Create" at bounding box center [303, 206] width 16 height 8
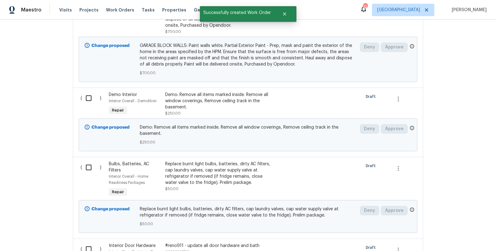
scroll to position [0, 0]
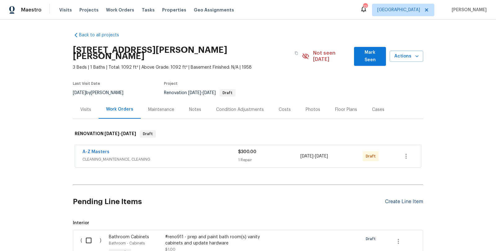
click at [394, 199] on div "Create Line Item" at bounding box center [404, 202] width 38 height 6
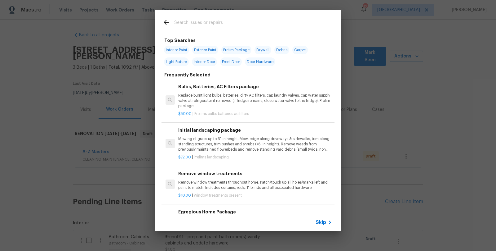
click at [235, 20] on input "text" at bounding box center [240, 23] width 132 height 9
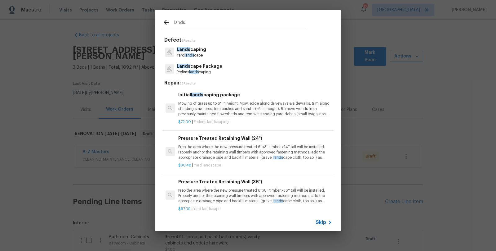
type input "lands"
click at [192, 57] on p "Yard lands cape" at bounding box center [191, 55] width 29 height 5
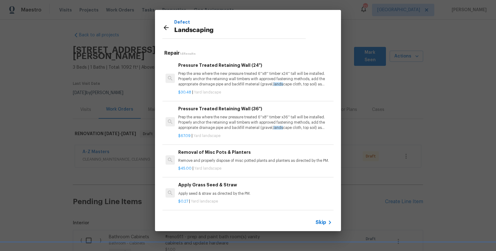
click at [168, 29] on icon at bounding box center [166, 27] width 7 height 7
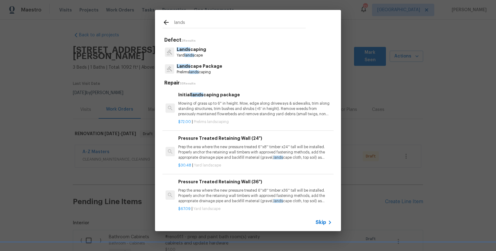
click at [203, 67] on p "Lands cape Package" at bounding box center [200, 66] width 46 height 7
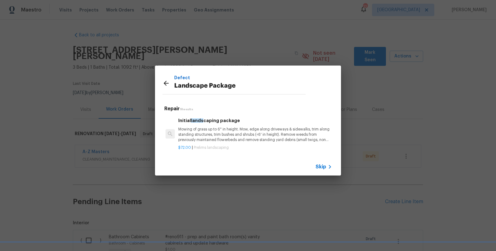
click at [205, 132] on p "Mowing of grass up to 6" in height. Mow, edge along driveways & sidewalks, trim…" at bounding box center [255, 135] width 154 height 16
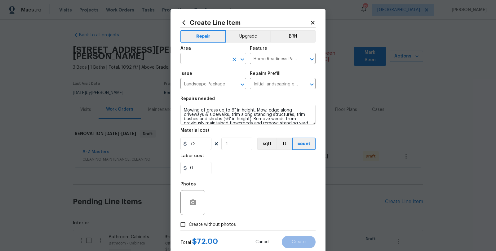
click at [199, 60] on input "text" at bounding box center [205, 59] width 48 height 10
click at [203, 83] on li "Exterior Overall" at bounding box center [211, 83] width 66 height 10
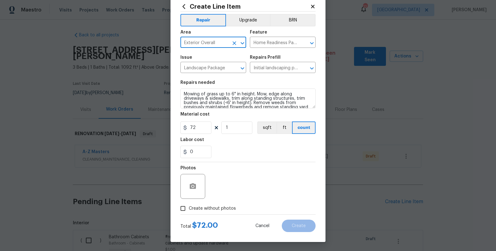
scroll to position [16, 0]
type input "Exterior Overall"
click at [180, 205] on input "Create without photos" at bounding box center [183, 208] width 12 height 12
checkbox input "true"
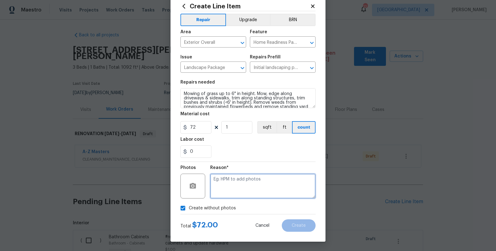
click at [234, 187] on textarea at bounding box center [262, 185] width 105 height 25
type textarea "s"
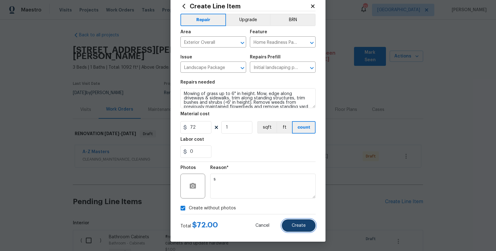
click at [297, 225] on span "Create" at bounding box center [299, 225] width 14 height 5
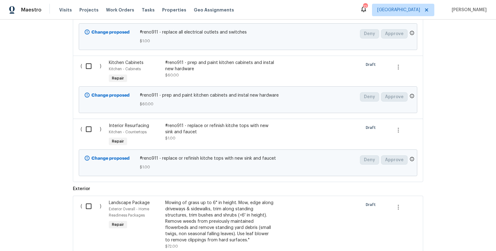
scroll to position [1134, 0]
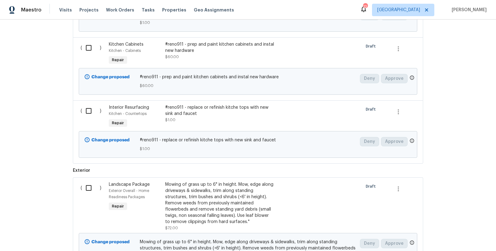
click at [87, 181] on input "checkbox" at bounding box center [91, 187] width 18 height 13
checkbox input "true"
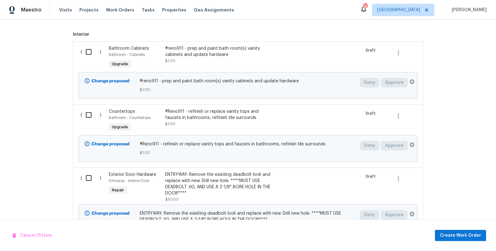
scroll to position [182, 0]
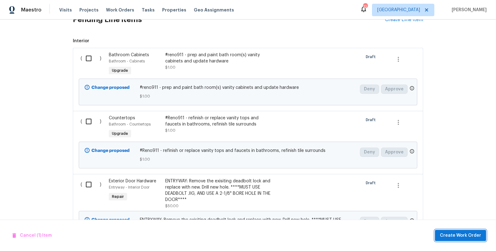
click at [471, 234] on span "Create Work Order" at bounding box center [460, 235] width 41 height 8
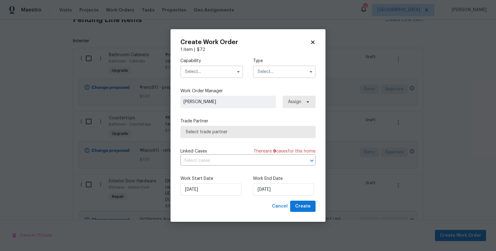
click at [206, 73] on input "text" at bounding box center [212, 71] width 63 height 12
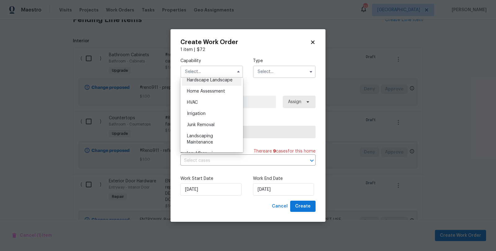
scroll to position [382, 0]
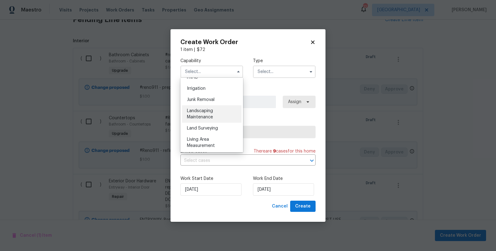
click at [207, 119] on span "Landscaping Maintenance" at bounding box center [200, 114] width 26 height 11
type input "Landscaping Maintenance"
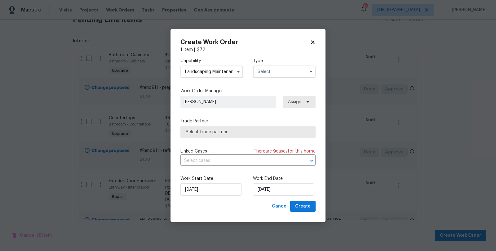
click at [267, 76] on input "text" at bounding box center [284, 71] width 63 height 12
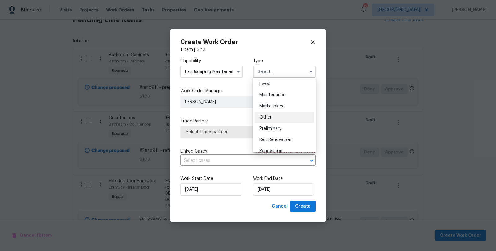
scroll to position [98, 0]
click at [276, 143] on span "Renovation" at bounding box center [271, 143] width 23 height 4
type input "Renovation"
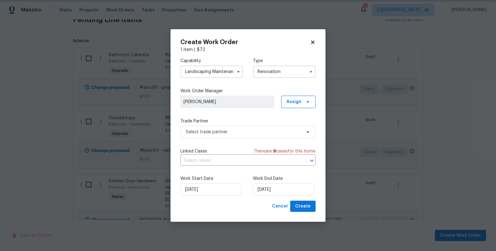
scroll to position [0, 0]
click at [211, 132] on span "Select trade partner" at bounding box center [244, 132] width 116 height 6
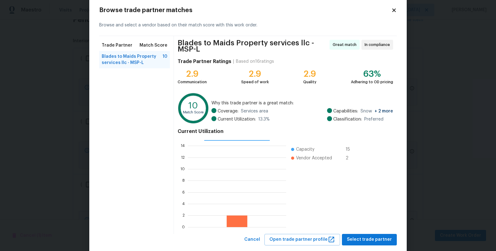
scroll to position [25, 0]
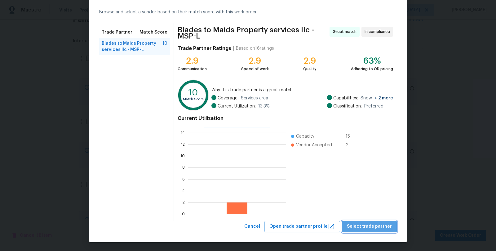
click at [391, 226] on button "Select trade partner" at bounding box center [369, 226] width 55 height 11
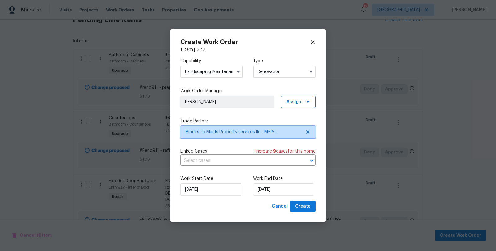
scroll to position [0, 0]
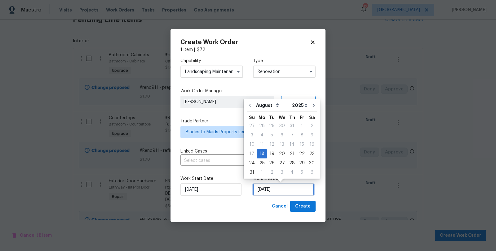
click at [275, 193] on input "[DATE]" at bounding box center [283, 189] width 61 height 12
click at [311, 107] on icon "Go to next month" at bounding box center [313, 105] width 5 height 5
type input "[DATE]"
select select "8"
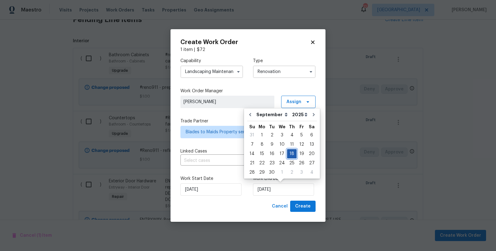
click at [287, 155] on div "18" at bounding box center [292, 153] width 10 height 9
click at [306, 209] on span "Create" at bounding box center [303, 206] width 16 height 8
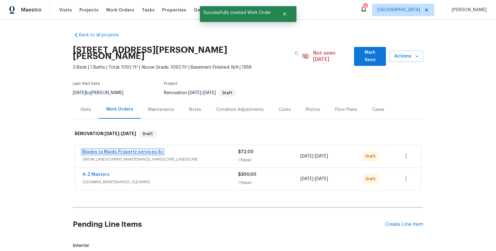
click at [120, 150] on link "Blades to Maids Property services llc" at bounding box center [123, 152] width 81 height 4
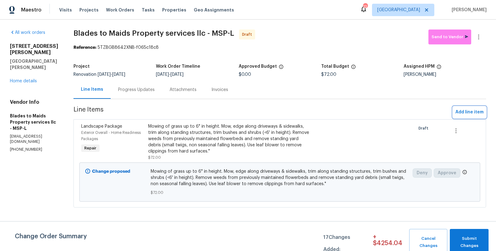
click at [469, 111] on span "Add line item" at bounding box center [470, 112] width 28 height 8
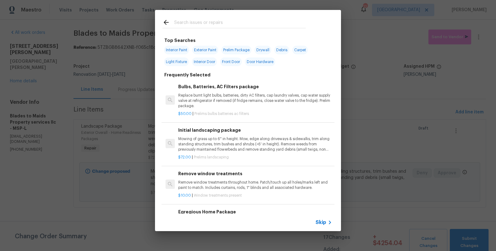
click at [204, 24] on input "text" at bounding box center [240, 23] width 132 height 9
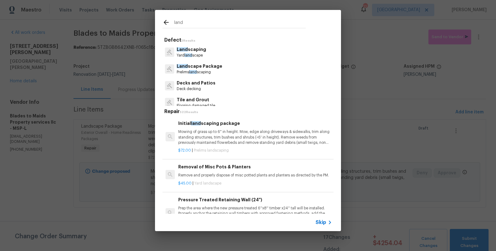
type input "land"
click at [199, 68] on p "Land scape Package" at bounding box center [200, 66] width 46 height 7
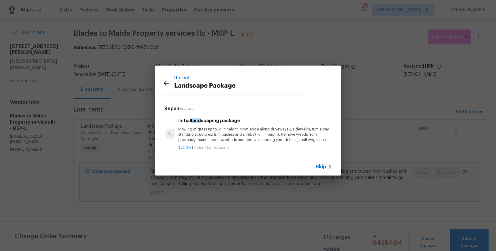
click at [204, 117] on h6 "Initial land scaping package" at bounding box center [255, 120] width 154 height 7
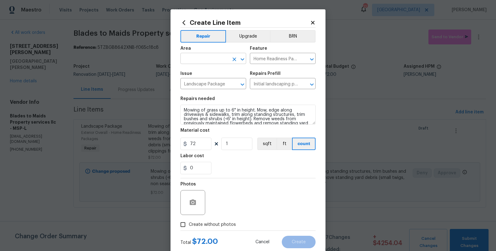
click at [186, 57] on input "text" at bounding box center [205, 59] width 48 height 10
click at [201, 81] on li "Exterior Overall" at bounding box center [211, 83] width 66 height 10
type input "Exterior Overall"
click at [177, 222] on input "Create without photos" at bounding box center [183, 224] width 12 height 12
checkbox input "true"
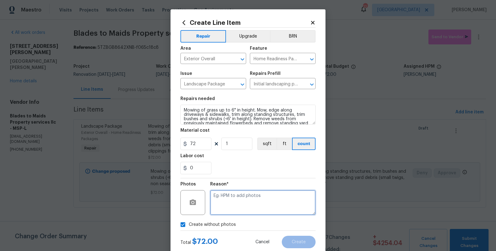
drag, startPoint x: 227, startPoint y: 207, endPoint x: 246, endPoint y: 215, distance: 21.3
click at [227, 207] on textarea at bounding box center [262, 202] width 105 height 25
type textarea "s"
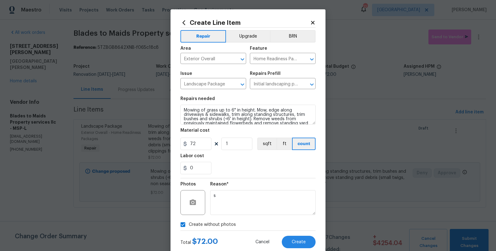
click at [298, 248] on div "Create Line Item Repair Upgrade BRN Area Exterior Overall ​ Feature Home Readin…" at bounding box center [248, 133] width 155 height 248
click at [296, 200] on textarea "s" at bounding box center [262, 202] width 105 height 25
click at [299, 241] on span "Create" at bounding box center [299, 241] width 14 height 5
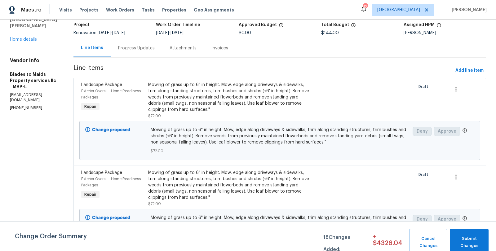
scroll to position [66, 0]
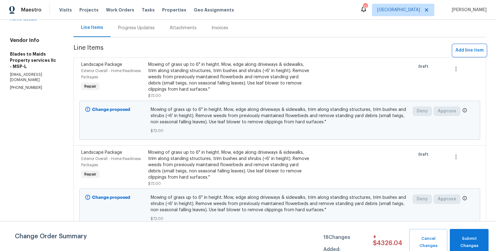
click at [467, 47] on span "Add line item" at bounding box center [470, 51] width 28 height 8
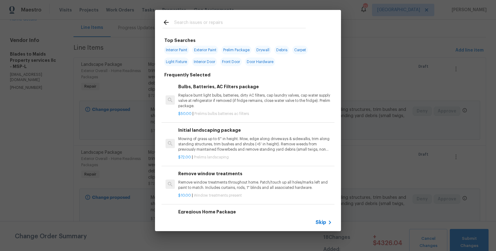
click at [184, 25] on input "text" at bounding box center [240, 23] width 132 height 9
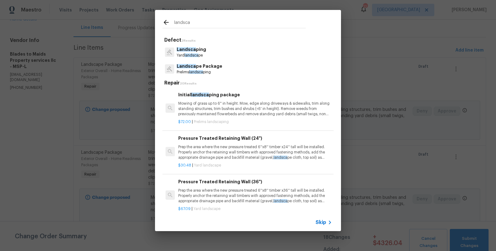
type input "landsca"
click at [204, 73] on p "Prelims landsca ping" at bounding box center [200, 71] width 46 height 5
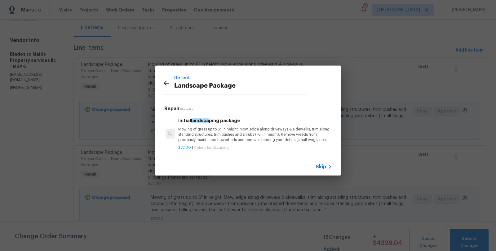
click at [232, 136] on p "Mowing of grass up to 6" in height. Mow, edge along driveways & sidewalks, trim…" at bounding box center [255, 135] width 154 height 16
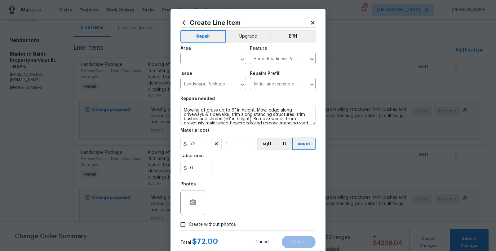
click at [181, 226] on input "Create without photos" at bounding box center [183, 224] width 12 height 12
checkbox input "true"
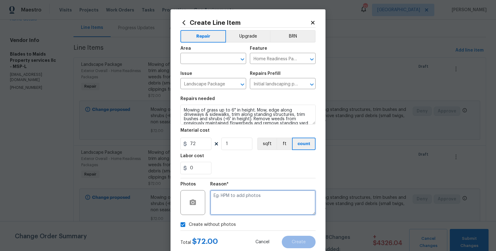
click at [278, 201] on textarea at bounding box center [262, 202] width 105 height 25
type textarea "s"
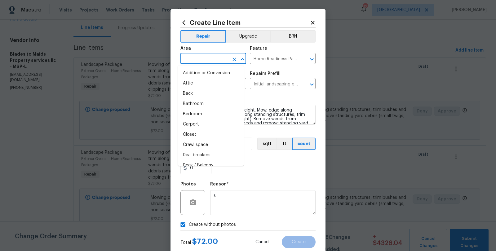
click at [210, 57] on input "text" at bounding box center [205, 59] width 48 height 10
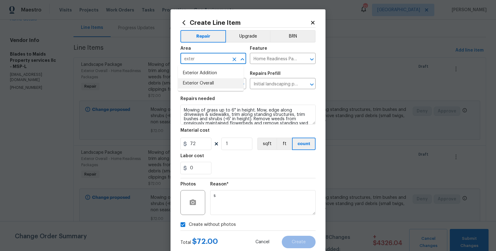
click at [212, 78] on li "Exterior Overall" at bounding box center [211, 83] width 66 height 10
type input "Exterior Overall"
click at [299, 238] on button "Create" at bounding box center [299, 241] width 34 height 12
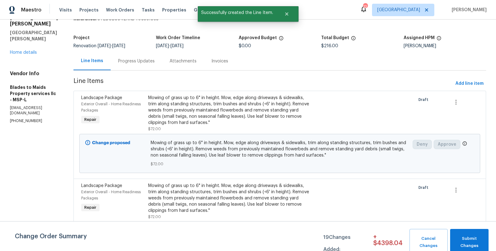
scroll to position [0, 0]
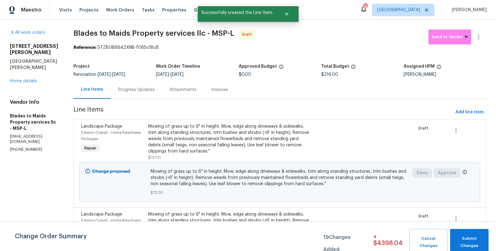
drag, startPoint x: 61, startPoint y: 175, endPoint x: 62, endPoint y: 171, distance: 3.8
click at [61, 173] on div "All work orders [STREET_ADDRESS][PERSON_NAME][PERSON_NAME] Home details Vendor …" at bounding box center [248, 210] width 496 height 381
click at [29, 79] on link "Home details" at bounding box center [23, 81] width 27 height 4
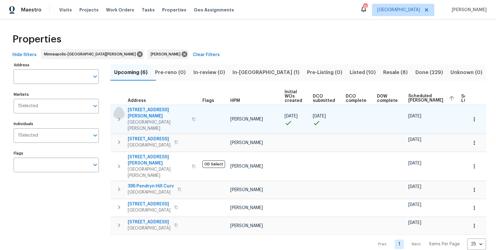
click at [119, 116] on icon "button" at bounding box center [118, 119] width 7 height 7
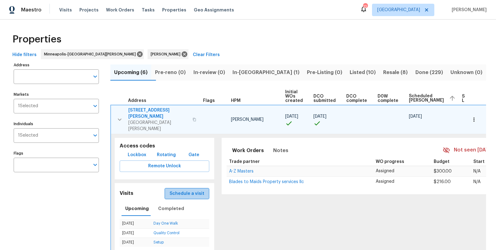
click at [193, 190] on span "Schedule a visit" at bounding box center [187, 194] width 35 height 8
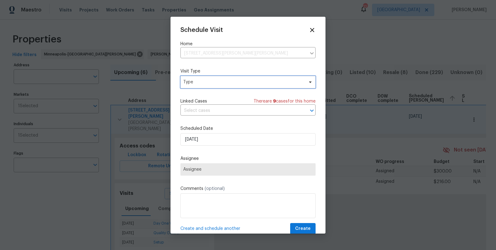
click at [206, 81] on span "Type" at bounding box center [243, 82] width 121 height 6
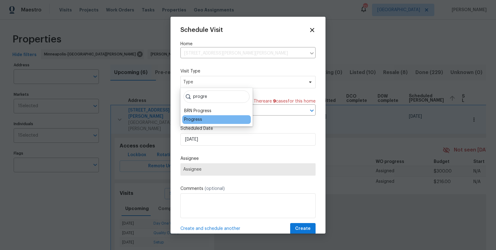
type input "progre"
click at [199, 115] on div "Progress" at bounding box center [216, 119] width 69 height 9
click at [193, 119] on div "Progress" at bounding box center [193, 120] width 18 height 6
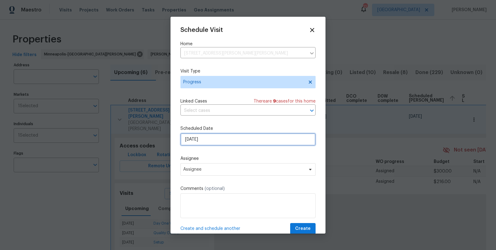
click at [216, 141] on input "8/15/2025" at bounding box center [248, 139] width 135 height 12
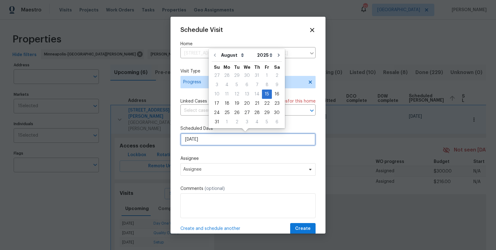
click at [216, 141] on input "8/15/2025" at bounding box center [248, 139] width 135 height 12
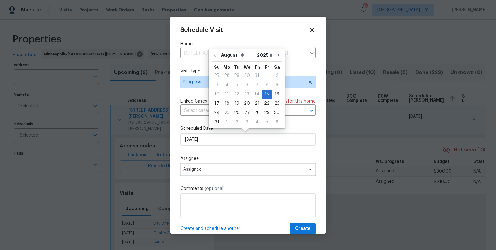
click at [209, 167] on span "Assignee" at bounding box center [244, 169] width 122 height 5
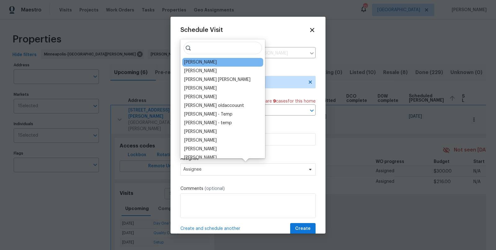
click at [206, 63] on div "[PERSON_NAME]" at bounding box center [200, 62] width 33 height 6
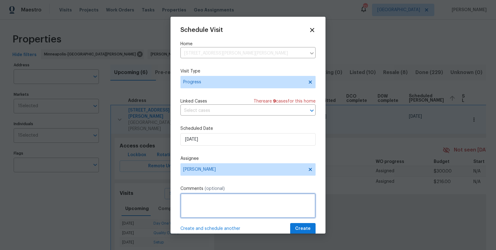
click at [227, 200] on textarea at bounding box center [248, 206] width 135 height 25
type textarea "d"
type textarea "D0W"
click at [226, 228] on span "Create and schedule another" at bounding box center [211, 229] width 60 height 6
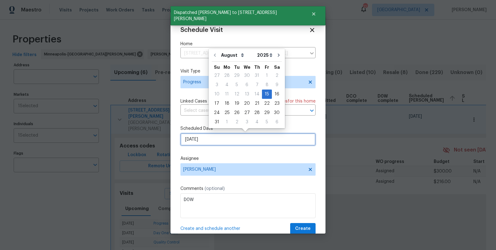
click at [203, 141] on input "8/15/2025" at bounding box center [248, 139] width 135 height 12
click at [225, 105] on div "18" at bounding box center [227, 103] width 10 height 9
type input "[DATE]"
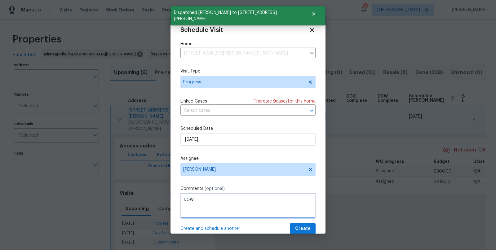
drag, startPoint x: 203, startPoint y: 198, endPoint x: 176, endPoint y: 195, distance: 27.5
click at [177, 195] on div "Schedule Visit Home 1426 Burr St, St. Paul, MN 55130 ​ Visit Type Progress Link…" at bounding box center [248, 125] width 155 height 217
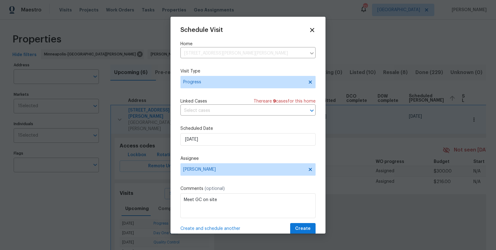
click at [226, 228] on span "Create and schedule another" at bounding box center [211, 229] width 60 height 6
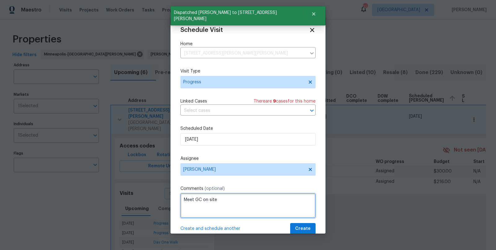
drag, startPoint x: 221, startPoint y: 198, endPoint x: 174, endPoint y: 191, distance: 47.0
click at [174, 191] on div "Schedule Visit Home 1426 Burr St, St. Paul, MN 55130 ​ Visit Type Progress Link…" at bounding box center [248, 125] width 155 height 217
type textarea "Progress"
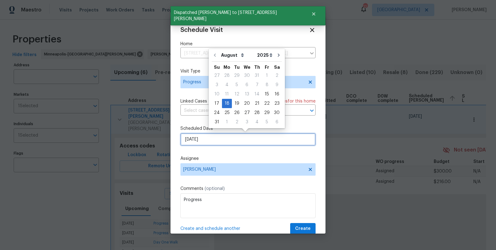
click at [201, 136] on input "[DATE]" at bounding box center [248, 139] width 135 height 12
click at [245, 102] on div "20" at bounding box center [247, 103] width 10 height 9
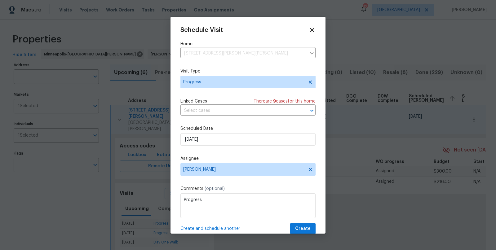
click at [216, 228] on span "Create and schedule another" at bounding box center [211, 229] width 60 height 6
drag, startPoint x: 211, startPoint y: 139, endPoint x: 164, endPoint y: 139, distance: 46.8
click at [165, 139] on div "Schedule Visit Home 1426 Burr St, St. Paul, MN 55130 ​ Visit Type Progress Link…" at bounding box center [248, 125] width 496 height 250
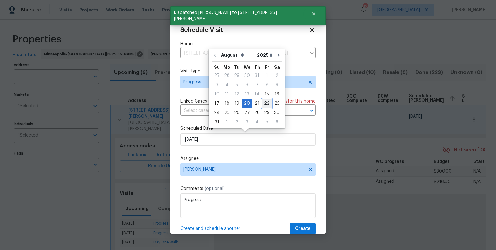
click at [265, 103] on div "22" at bounding box center [267, 103] width 10 height 9
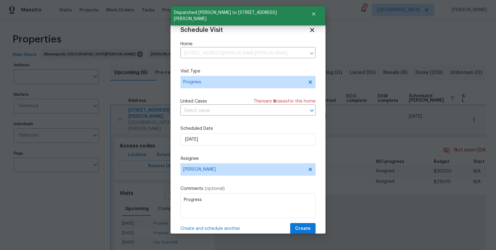
click at [215, 228] on span "Create and schedule another" at bounding box center [211, 229] width 60 height 6
drag, startPoint x: 214, startPoint y: 141, endPoint x: 162, endPoint y: 136, distance: 52.0
click at [164, 136] on div "Schedule Visit Home 1426 Burr St, St. Paul, MN 55130 ​ Visit Type Progress Link…" at bounding box center [248, 125] width 496 height 250
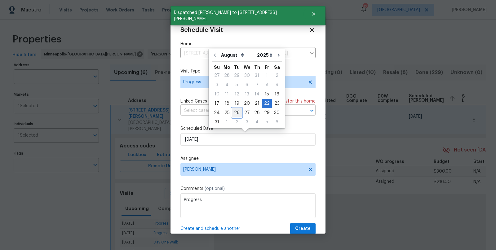
click at [235, 111] on div "26" at bounding box center [237, 113] width 10 height 9
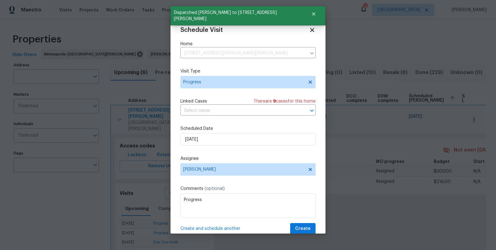
click at [219, 229] on span "Create and schedule another" at bounding box center [211, 229] width 60 height 6
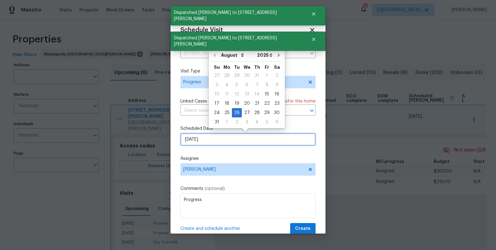
drag, startPoint x: 212, startPoint y: 141, endPoint x: 176, endPoint y: 138, distance: 36.1
click at [178, 137] on div "Schedule Visit Home 1426 Burr St, St. Paul, MN 55130 ​ Visit Type Progress Link…" at bounding box center [248, 125] width 155 height 217
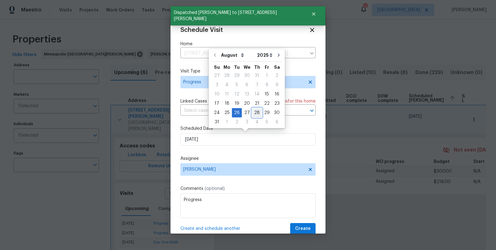
click at [257, 112] on div "28" at bounding box center [257, 113] width 10 height 9
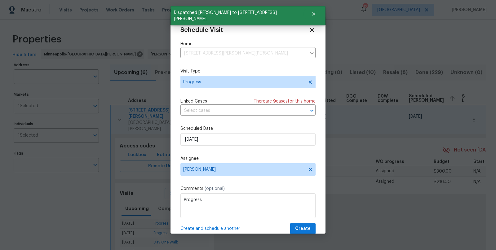
click at [211, 228] on span "Create and schedule another" at bounding box center [211, 229] width 60 height 6
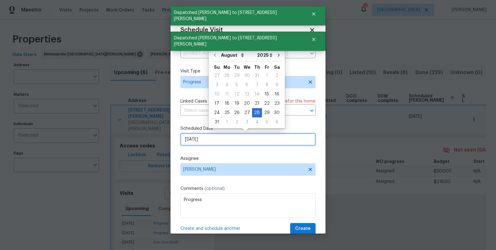
click at [213, 139] on input "8/28/2025" at bounding box center [248, 139] width 135 height 12
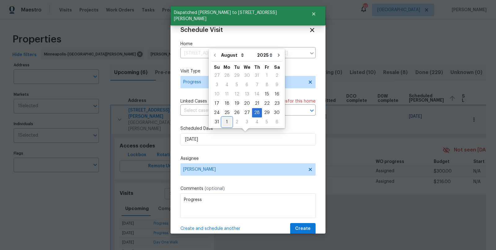
click at [227, 123] on div "1" at bounding box center [227, 122] width 10 height 9
type input "9/1/2025"
select select "8"
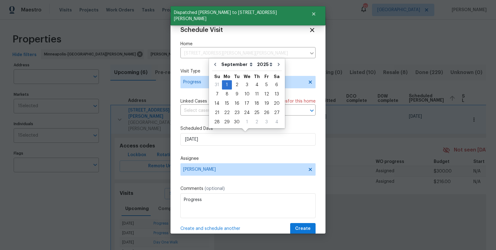
click at [210, 228] on span "Create and schedule another" at bounding box center [211, 229] width 60 height 6
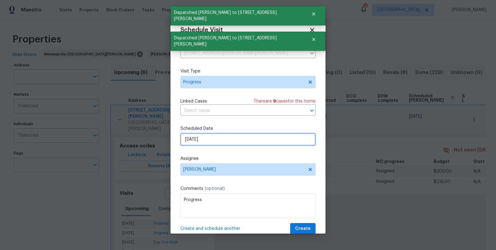
click at [208, 141] on input "9/1/2025" at bounding box center [248, 139] width 135 height 12
select select "8"
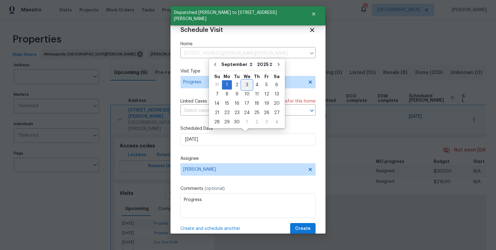
click at [245, 83] on div "3" at bounding box center [247, 85] width 10 height 9
type input "9/3/2025"
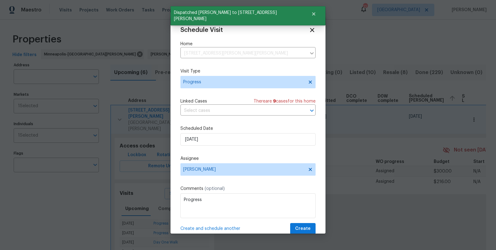
click at [212, 228] on span "Create and schedule another" at bounding box center [211, 229] width 60 height 6
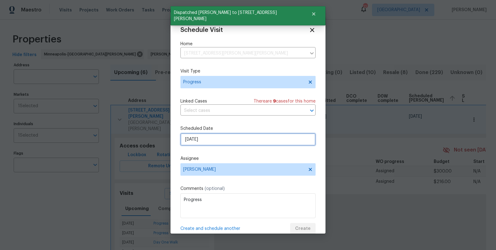
select select "8"
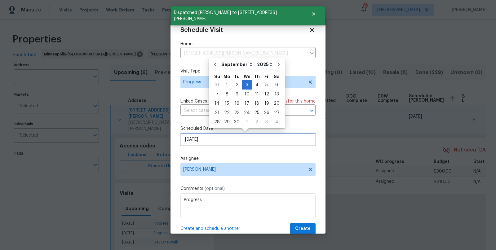
click at [220, 136] on input "9/3/2025" at bounding box center [248, 139] width 135 height 12
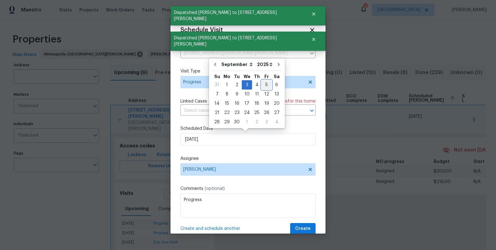
click at [265, 83] on div "5" at bounding box center [267, 85] width 10 height 9
type input "9/5/2025"
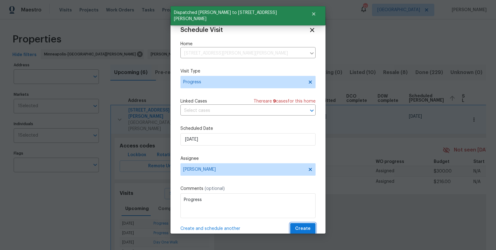
click at [296, 227] on span "Create" at bounding box center [303, 229] width 16 height 8
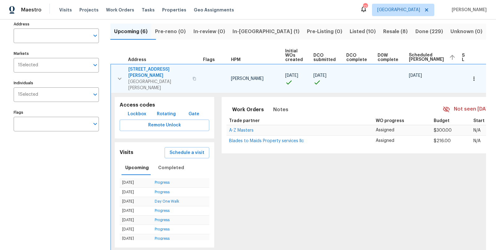
click at [324, 199] on div "Work Orders Notes Not seen today Mark Seen Trade partner WO progress Budget Sta…" at bounding box center [378, 172] width 321 height 159
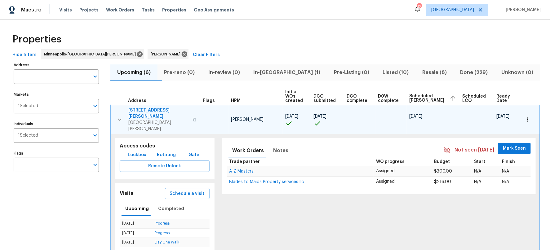
click at [496, 145] on span "Mark Seen" at bounding box center [514, 149] width 23 height 8
click at [317, 213] on div "Work Orders Notes Seen today Trade partner WO progress Budget Start Finish A-Z …" at bounding box center [379, 213] width 322 height 159
click at [287, 72] on span "In-reno (1)" at bounding box center [287, 72] width 73 height 9
